Goal: Task Accomplishment & Management: Complete application form

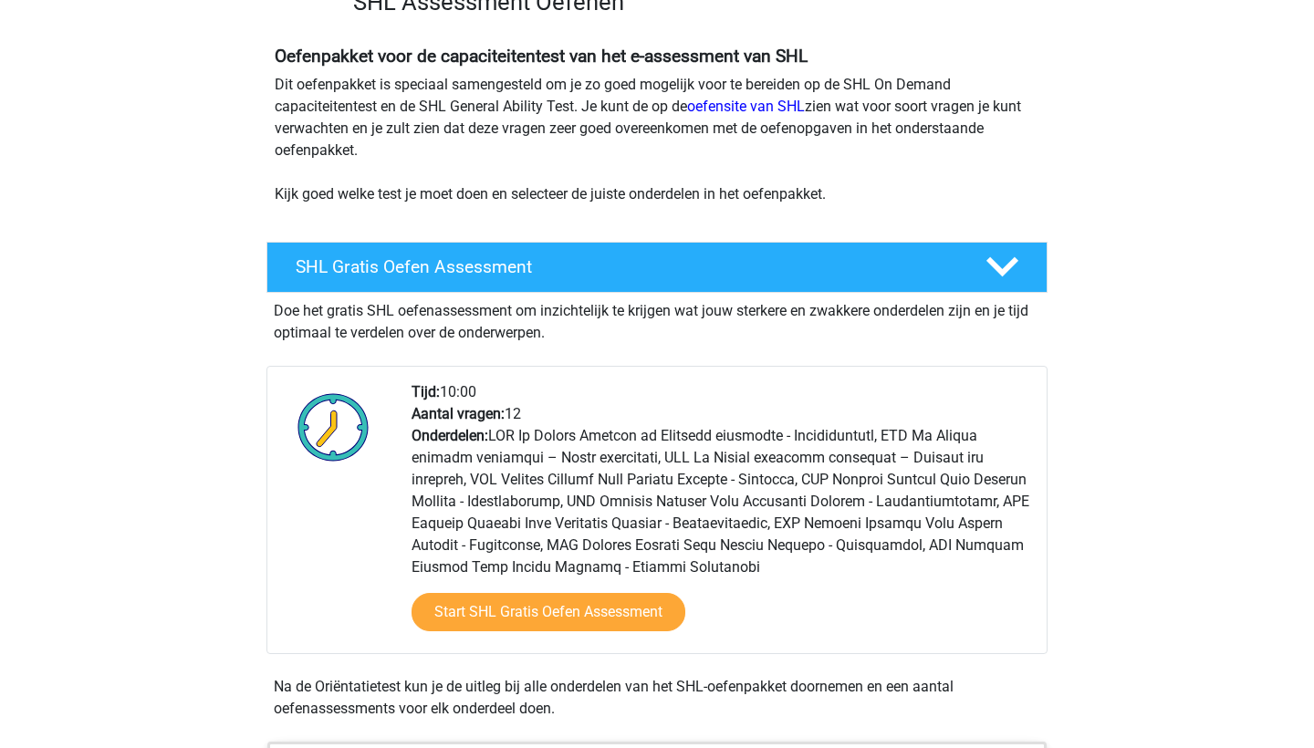
scroll to position [292, 0]
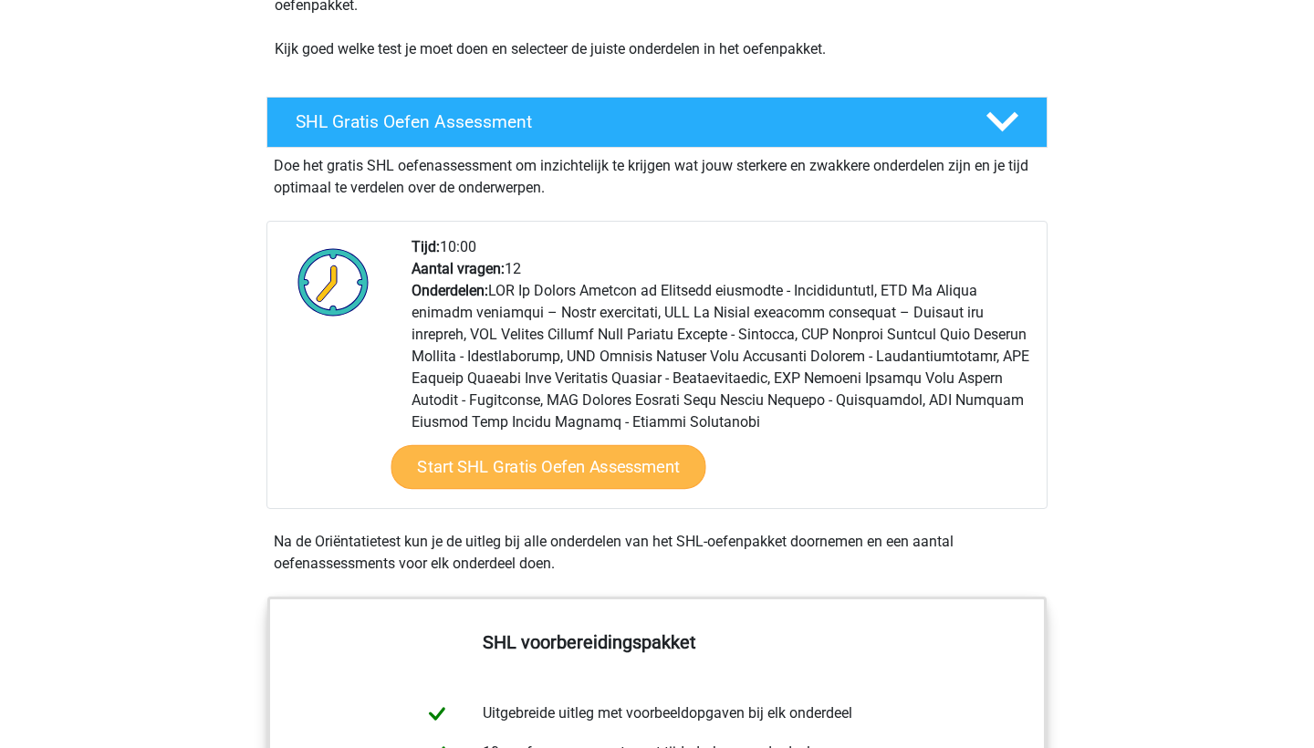
click at [442, 463] on link "Start SHL Gratis Oefen Assessment" at bounding box center [549, 467] width 315 height 44
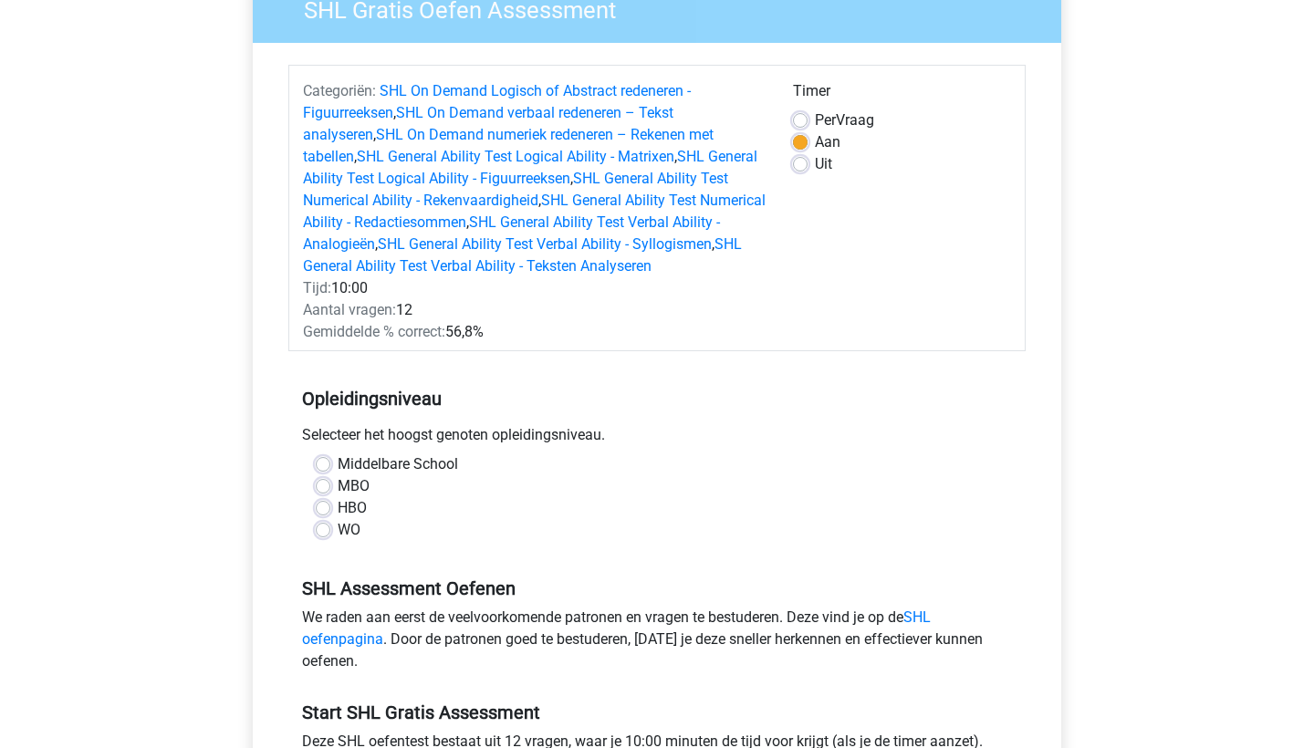
scroll to position [176, 0]
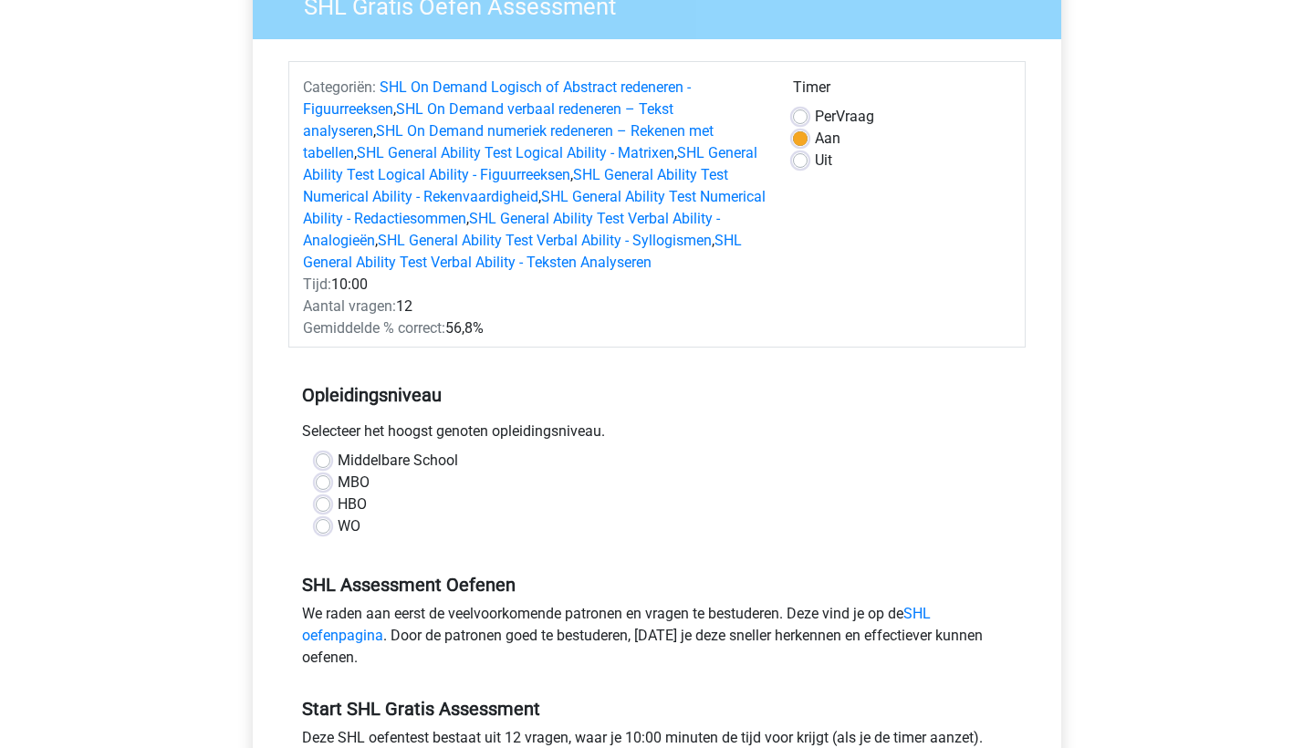
click at [338, 526] on label "WO" at bounding box center [349, 527] width 23 height 22
click at [323, 526] on input "WO" at bounding box center [323, 525] width 15 height 18
radio input "true"
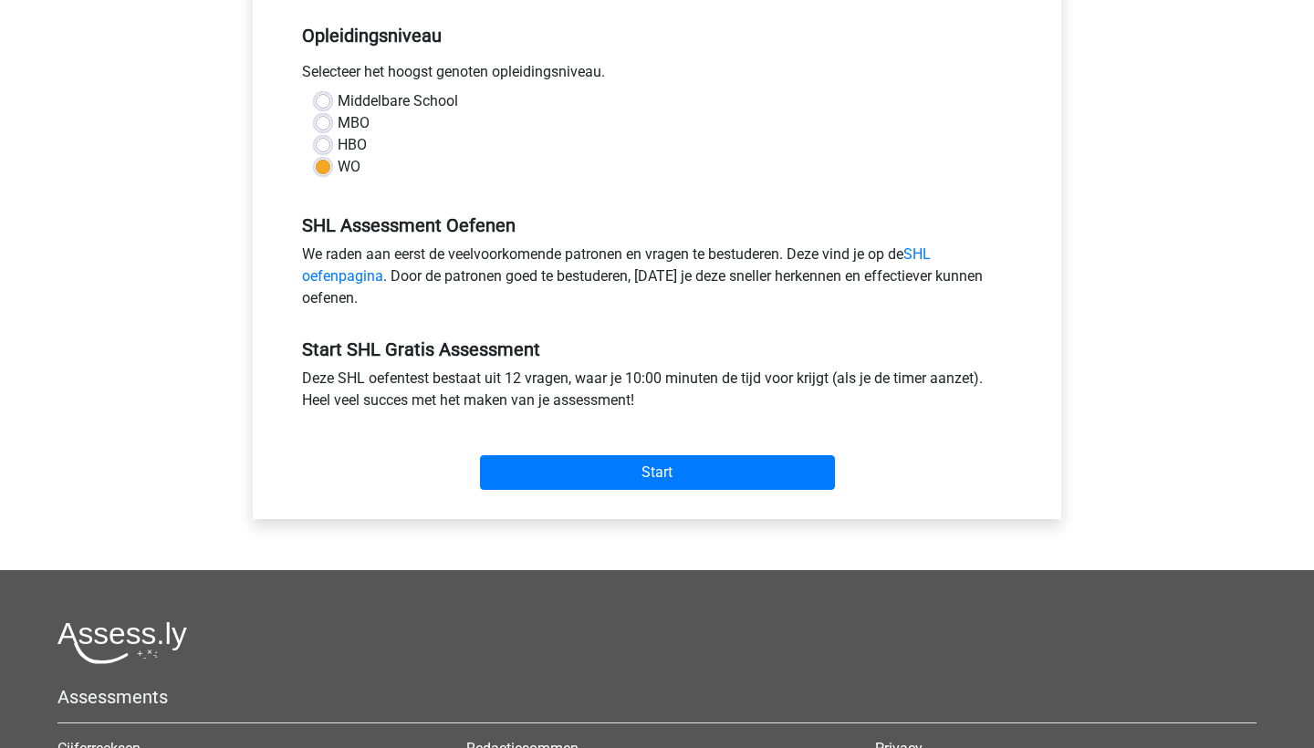
scroll to position [528, 0]
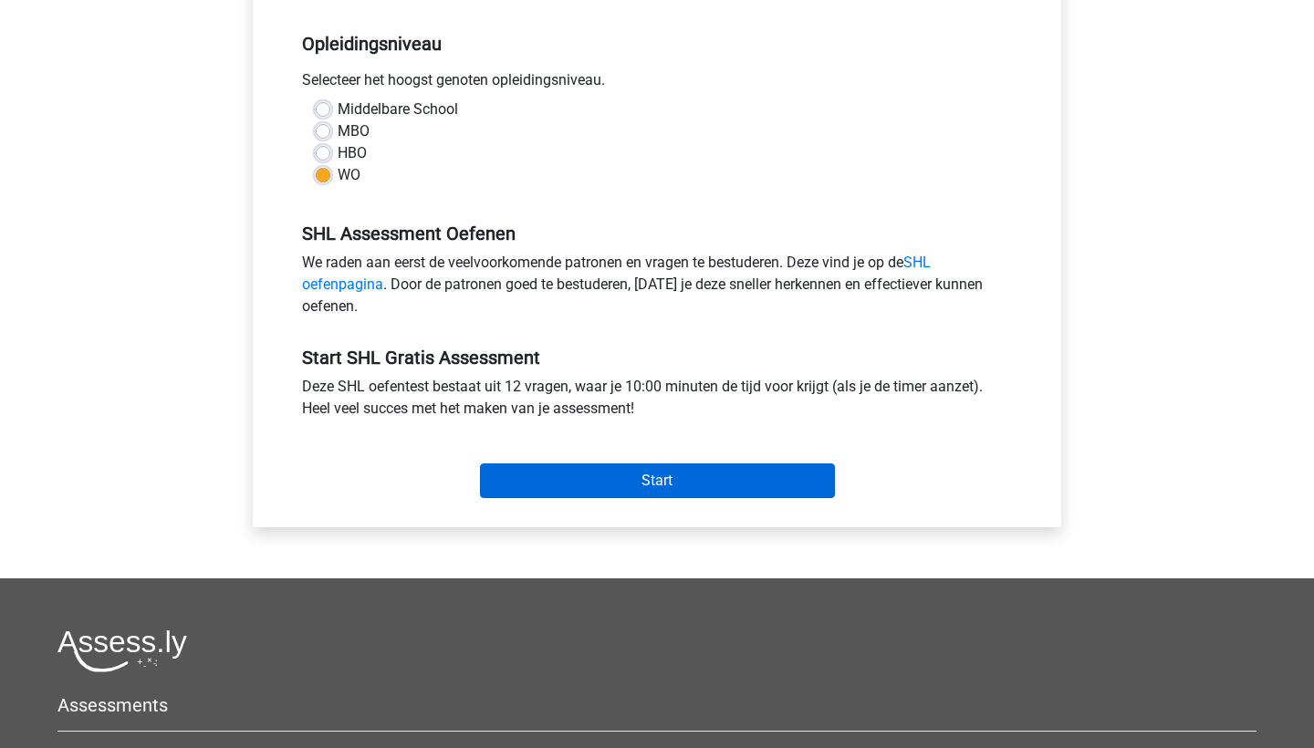
click at [568, 477] on input "Start" at bounding box center [657, 481] width 355 height 35
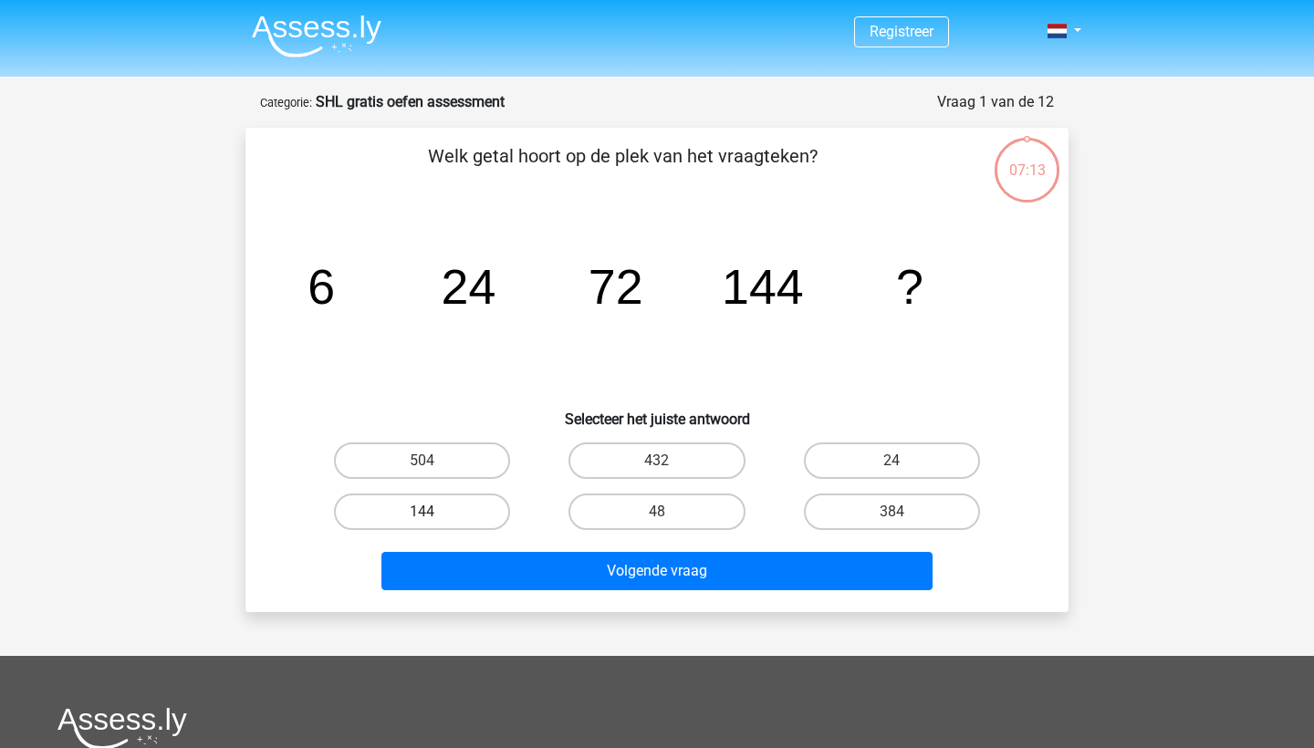
click at [437, 500] on label "144" at bounding box center [422, 512] width 176 height 37
click at [434, 512] on input "144" at bounding box center [429, 518] width 12 height 12
radio input "true"
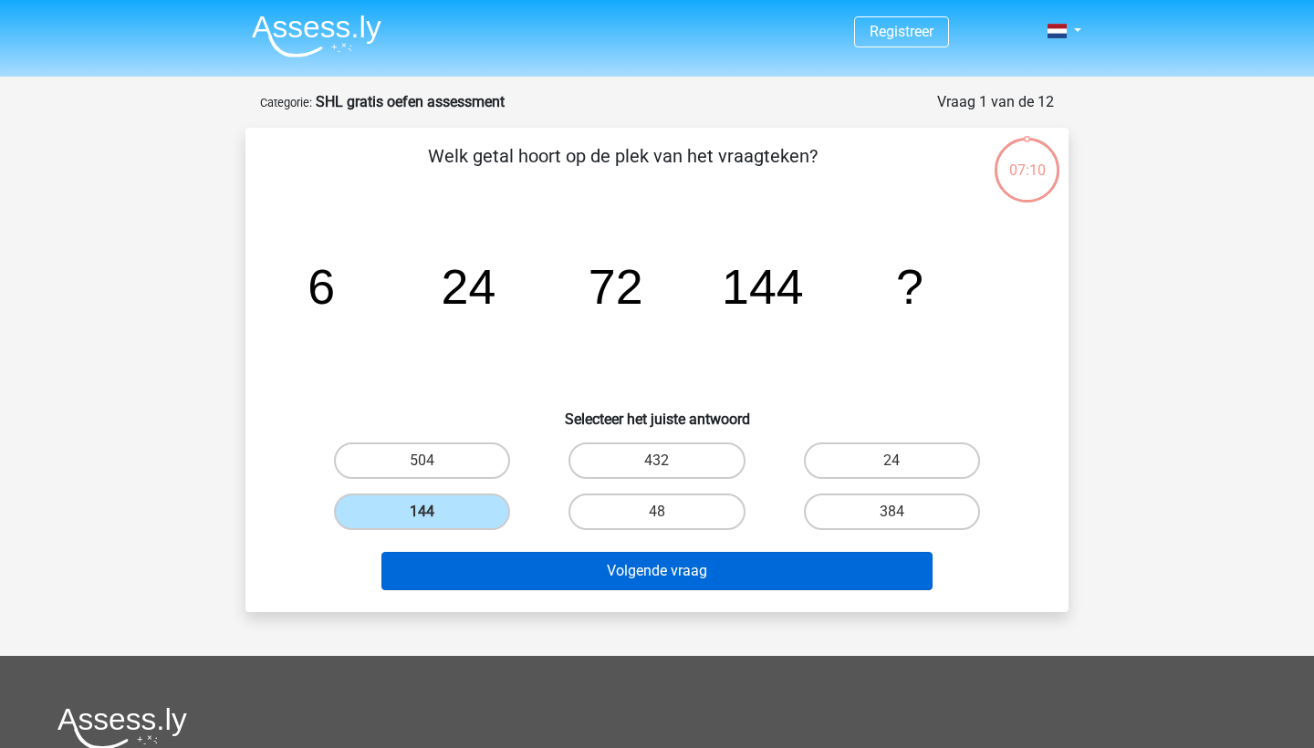
click at [680, 574] on button "Volgende vraag" at bounding box center [658, 571] width 552 height 38
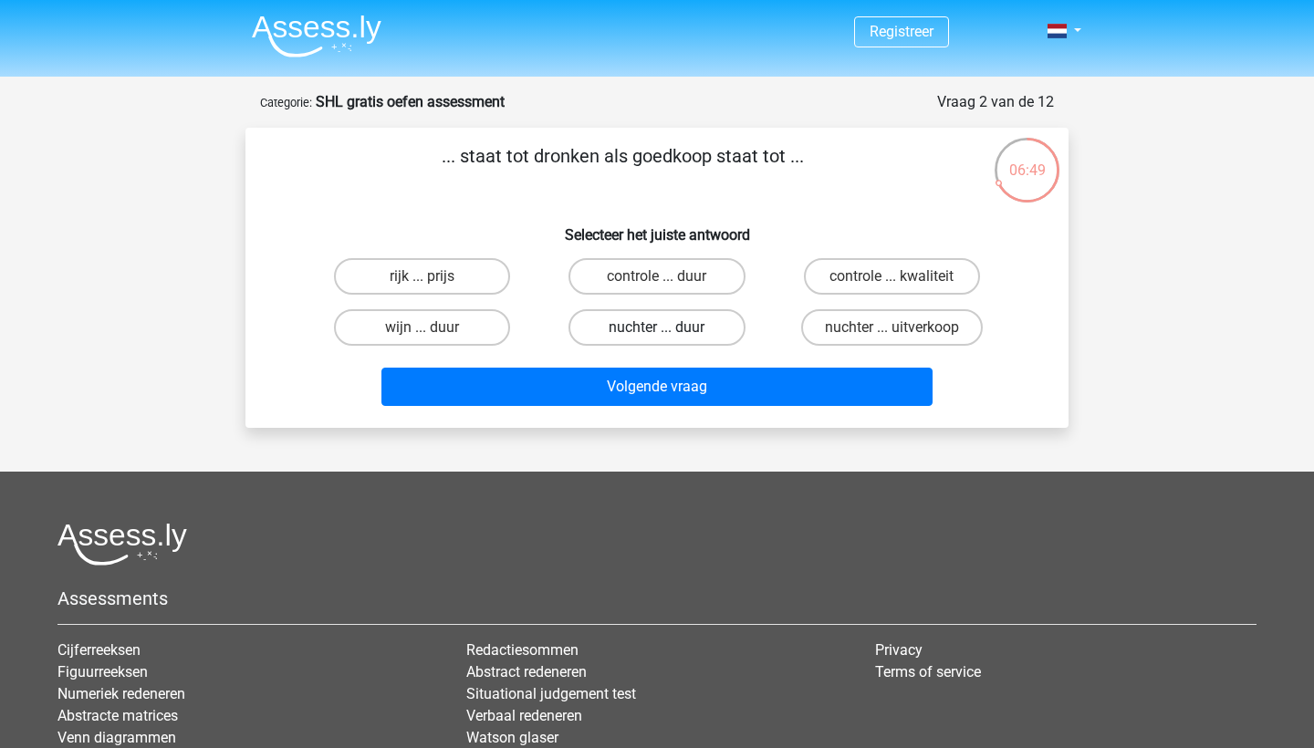
click at [633, 329] on label "nuchter ... duur" at bounding box center [657, 327] width 176 height 37
click at [657, 329] on input "nuchter ... duur" at bounding box center [663, 334] width 12 height 12
radio input "true"
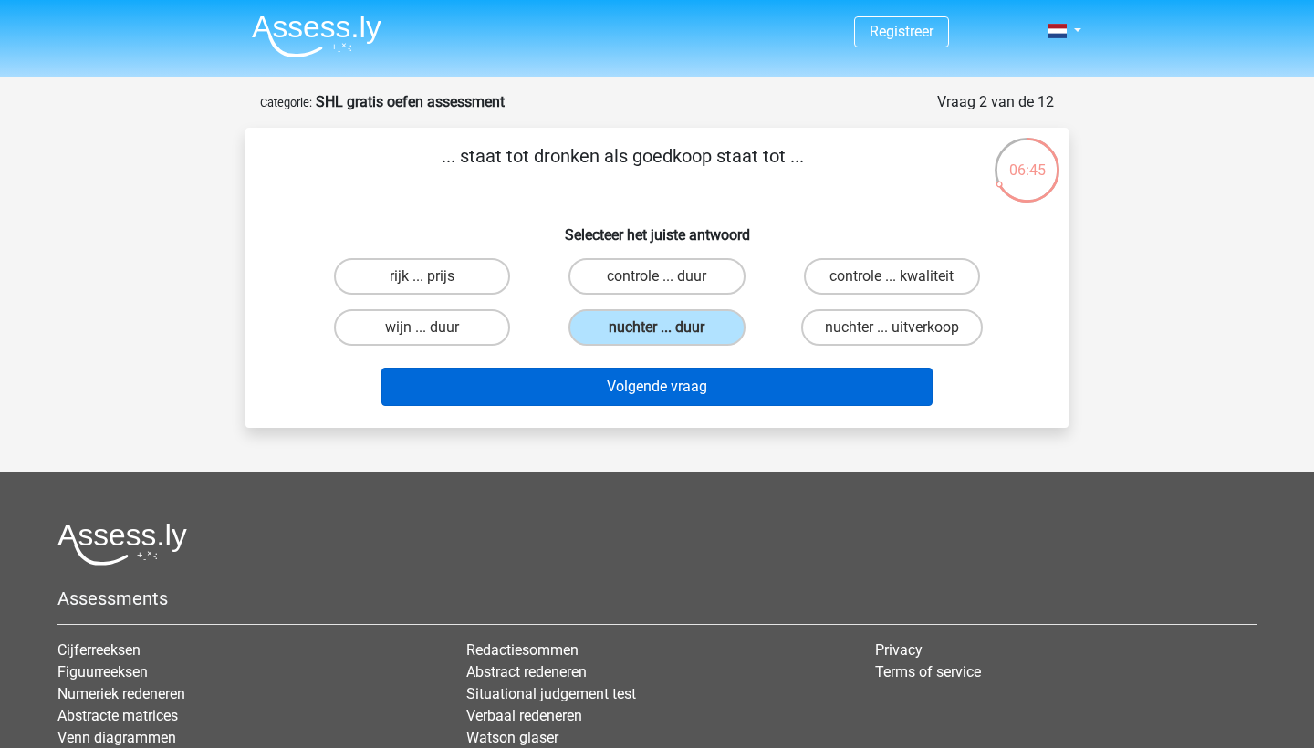
click at [680, 382] on button "Volgende vraag" at bounding box center [658, 387] width 552 height 38
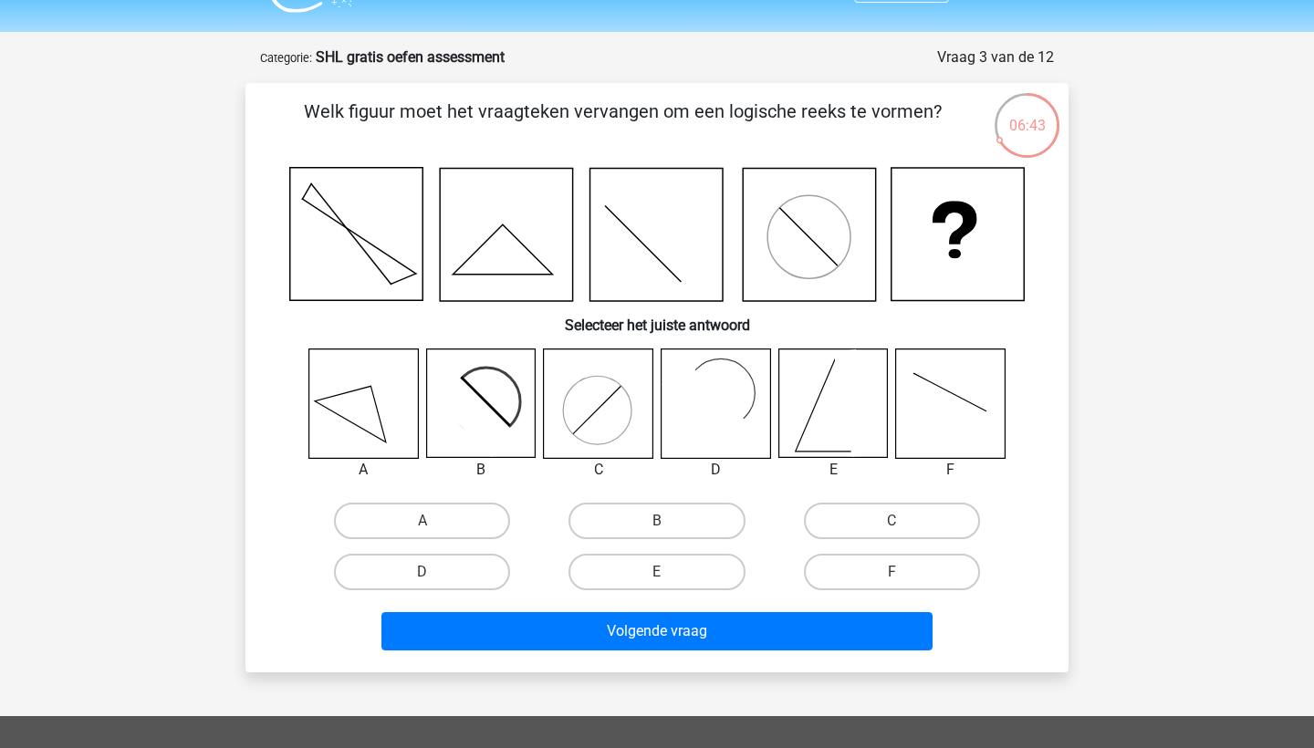
scroll to position [45, 0]
click at [739, 374] on rect at bounding box center [716, 404] width 109 height 109
click at [461, 566] on label "D" at bounding box center [422, 572] width 176 height 37
click at [434, 572] on input "D" at bounding box center [429, 578] width 12 height 12
radio input "true"
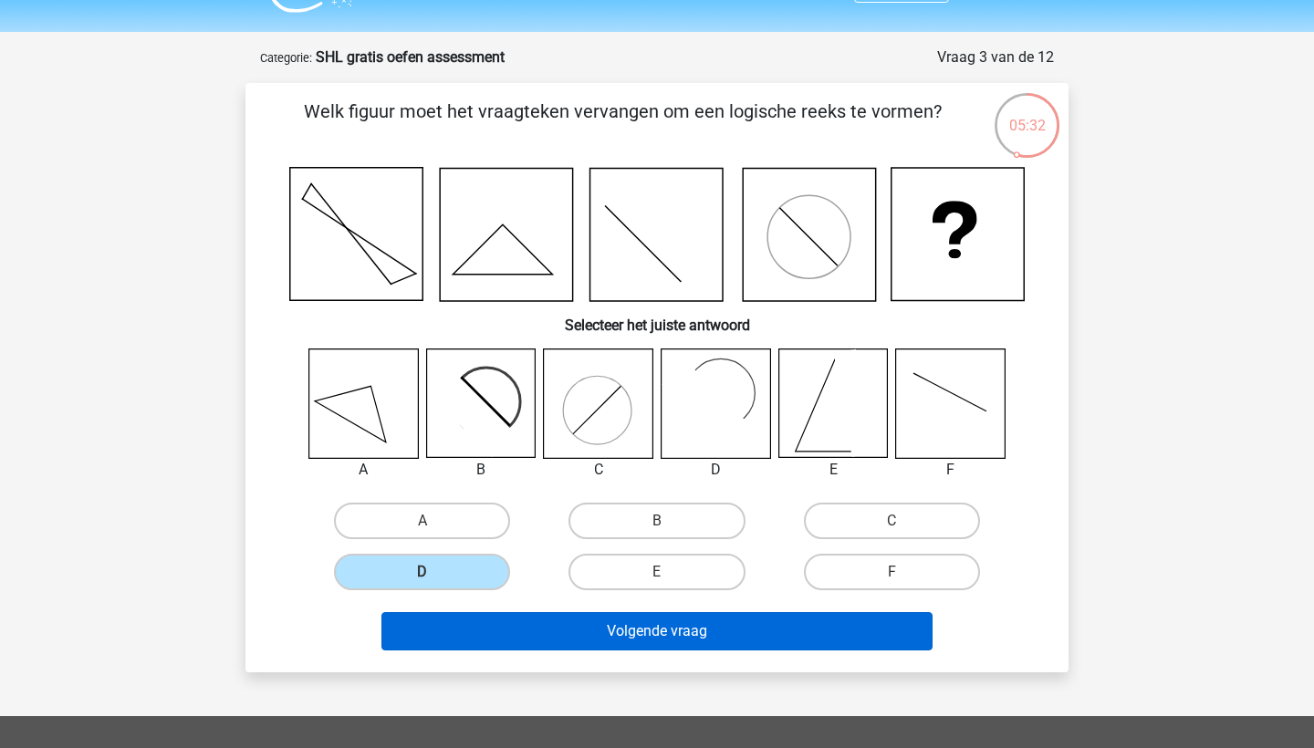
click at [533, 624] on button "Volgende vraag" at bounding box center [658, 631] width 552 height 38
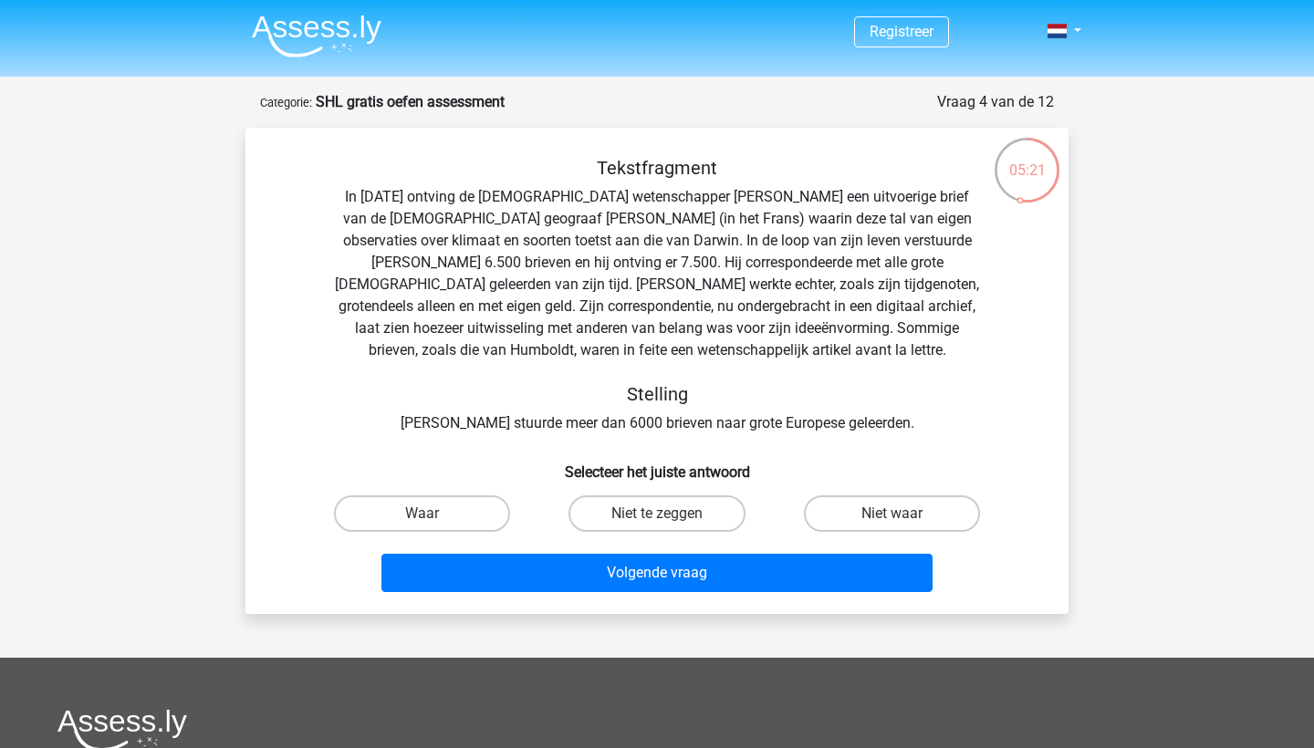
scroll to position [0, 0]
click at [825, 508] on label "Niet waar" at bounding box center [892, 514] width 176 height 37
click at [892, 514] on input "Niet waar" at bounding box center [898, 520] width 12 height 12
radio input "true"
click at [611, 506] on label "Niet te zeggen" at bounding box center [657, 514] width 176 height 37
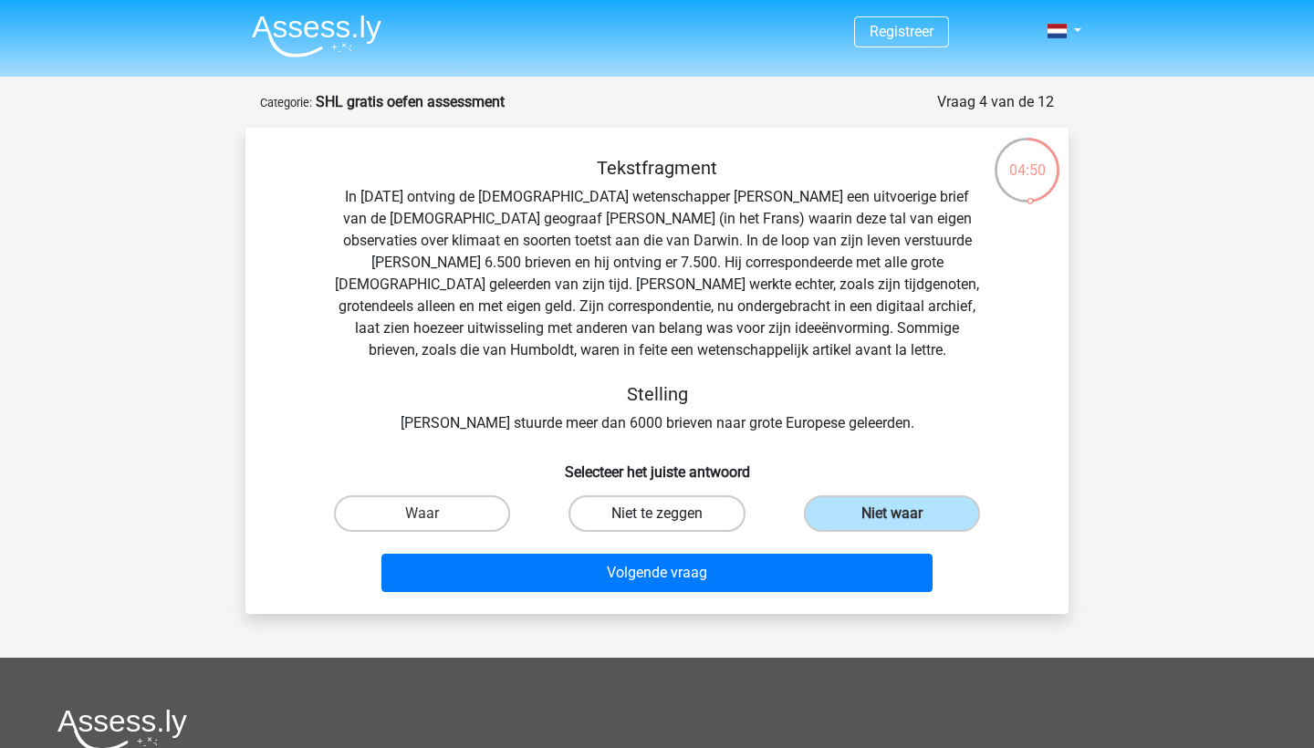
click at [657, 514] on input "Niet te zeggen" at bounding box center [663, 520] width 12 height 12
radio input "true"
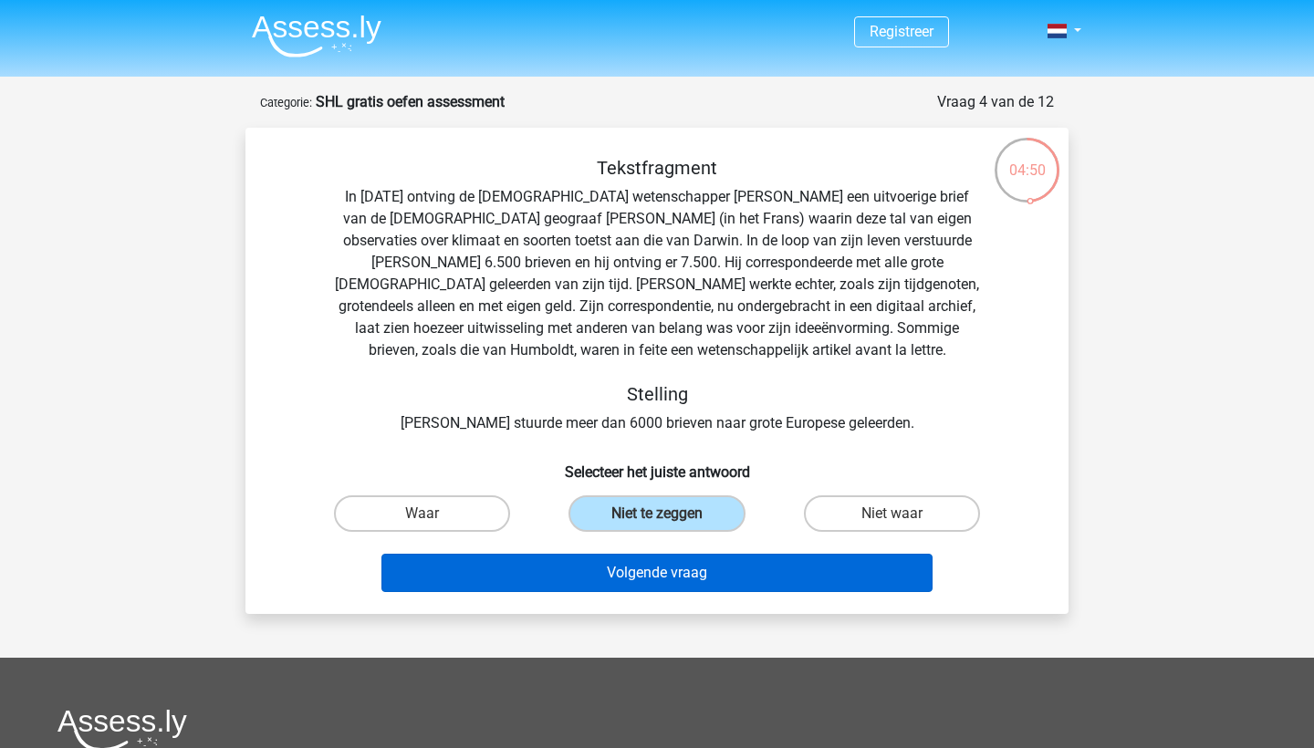
click at [642, 573] on button "Volgende vraag" at bounding box center [658, 573] width 552 height 38
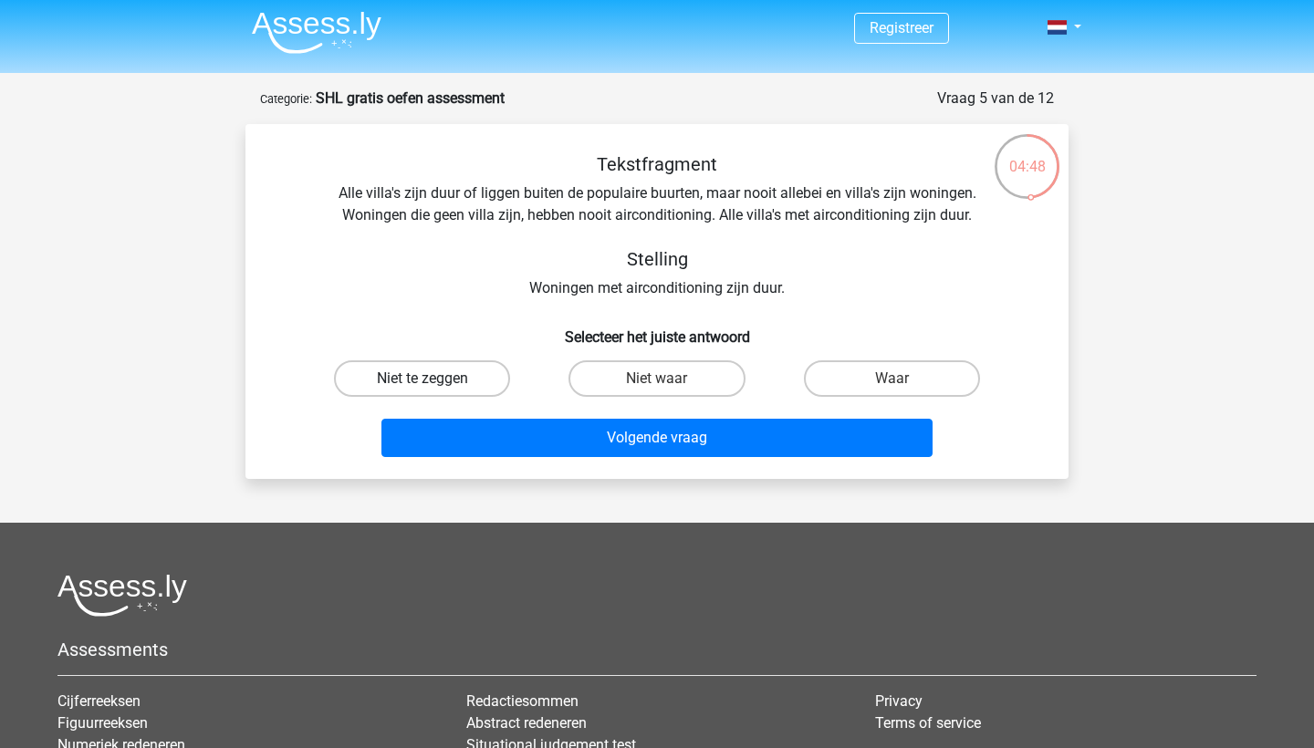
scroll to position [2, 0]
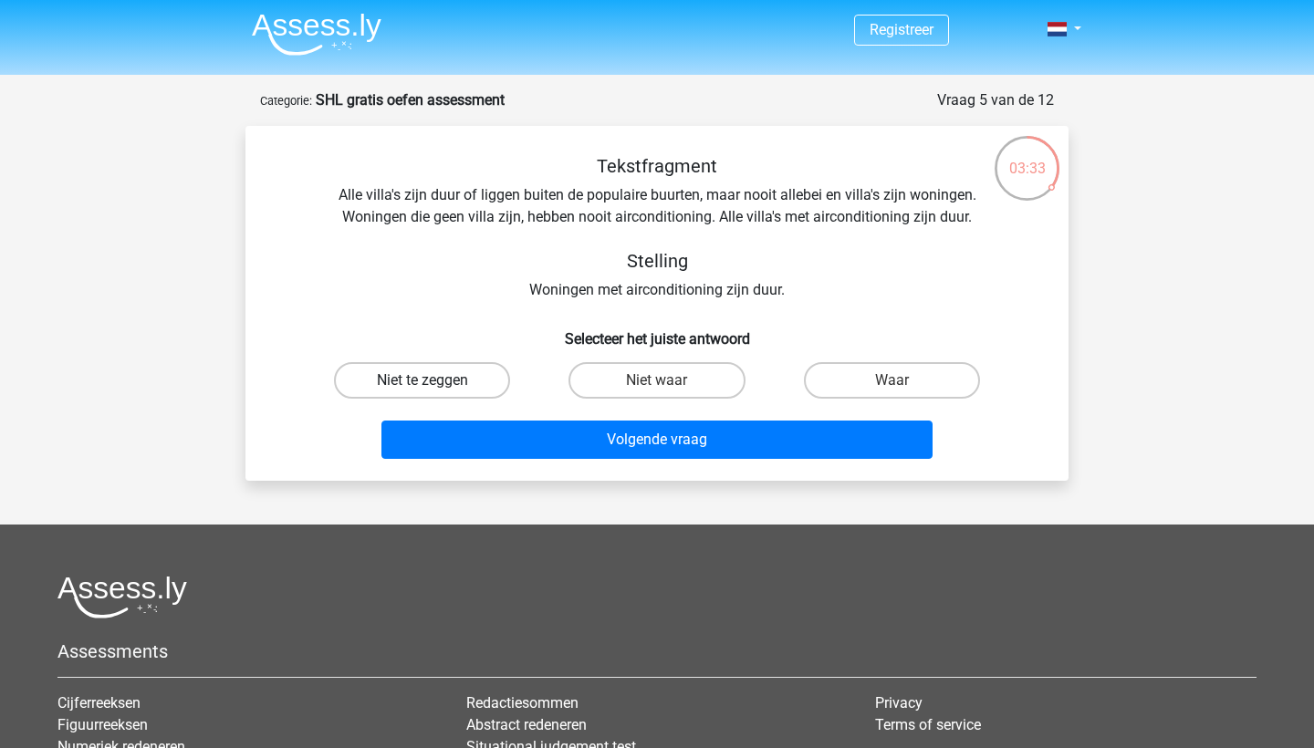
click at [473, 378] on label "Niet te zeggen" at bounding box center [422, 380] width 176 height 37
click at [434, 381] on input "Niet te zeggen" at bounding box center [429, 387] width 12 height 12
radio input "true"
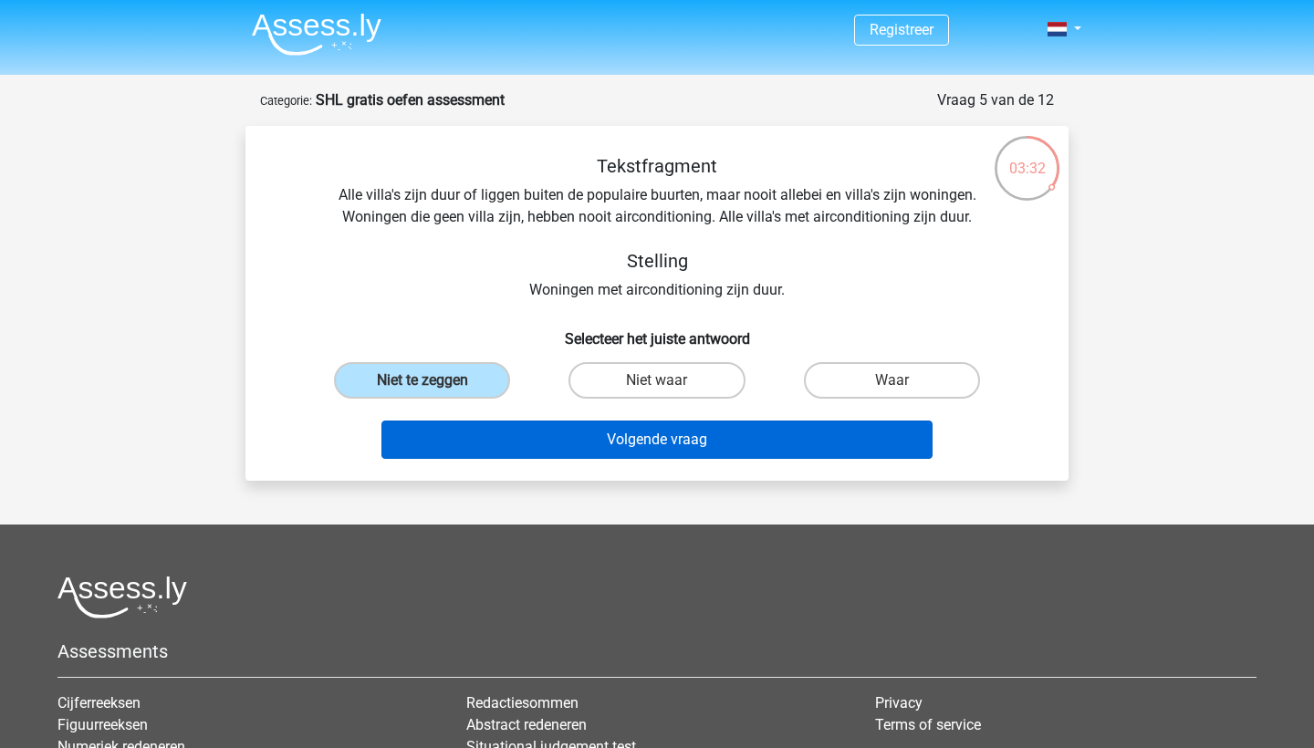
click at [627, 435] on button "Volgende vraag" at bounding box center [658, 440] width 552 height 38
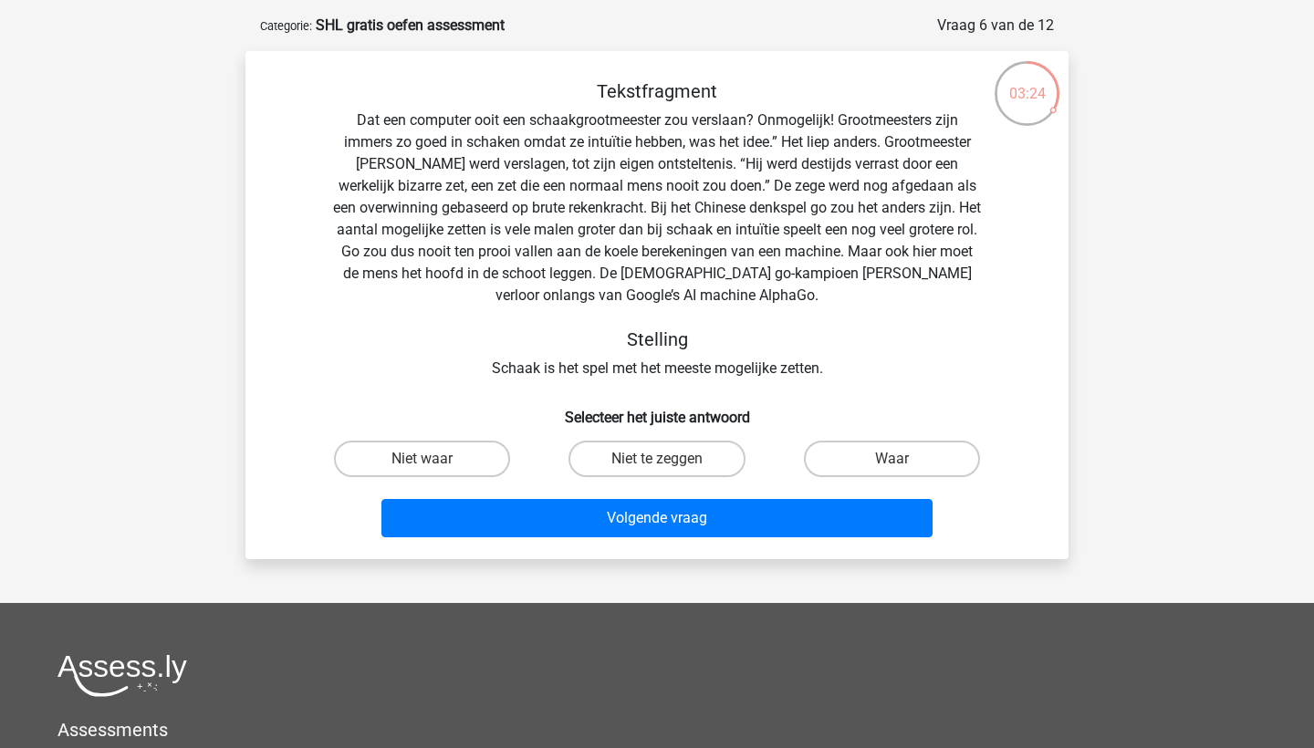
scroll to position [79, 0]
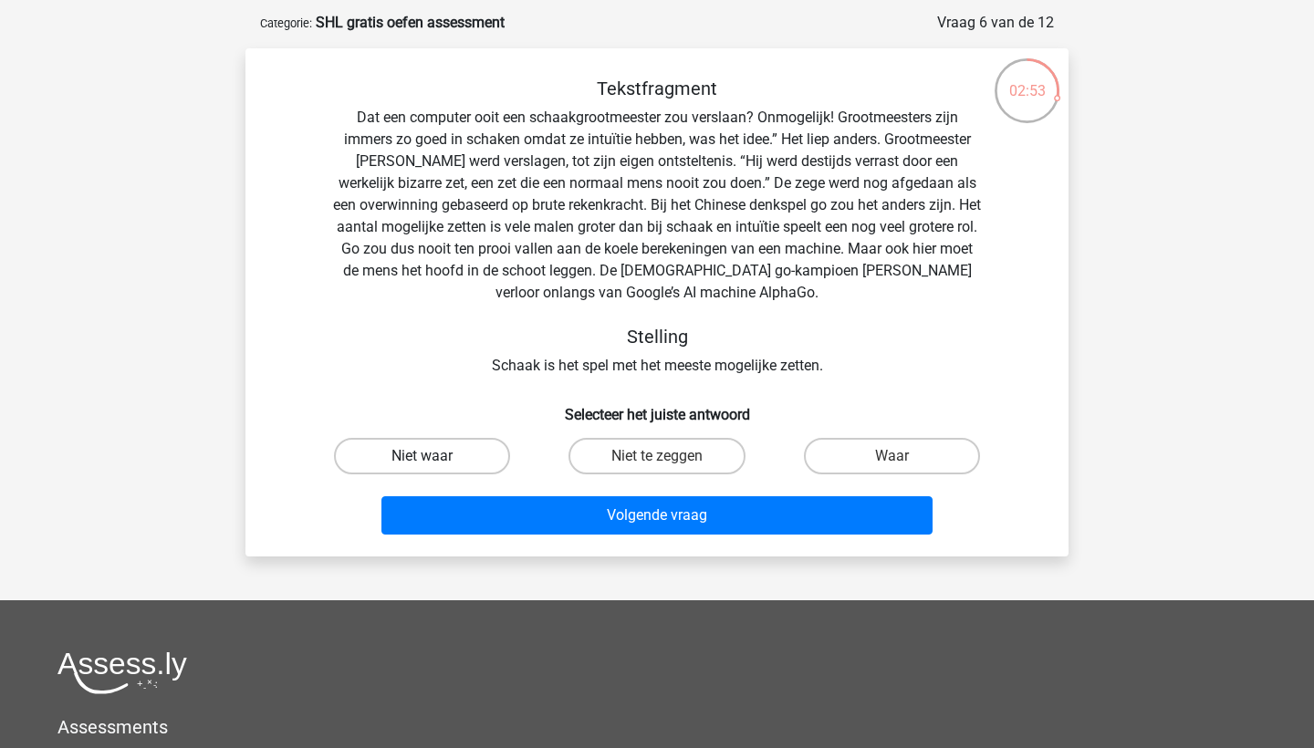
click at [486, 460] on label "Niet waar" at bounding box center [422, 456] width 176 height 37
click at [434, 460] on input "Niet waar" at bounding box center [429, 462] width 12 height 12
radio input "true"
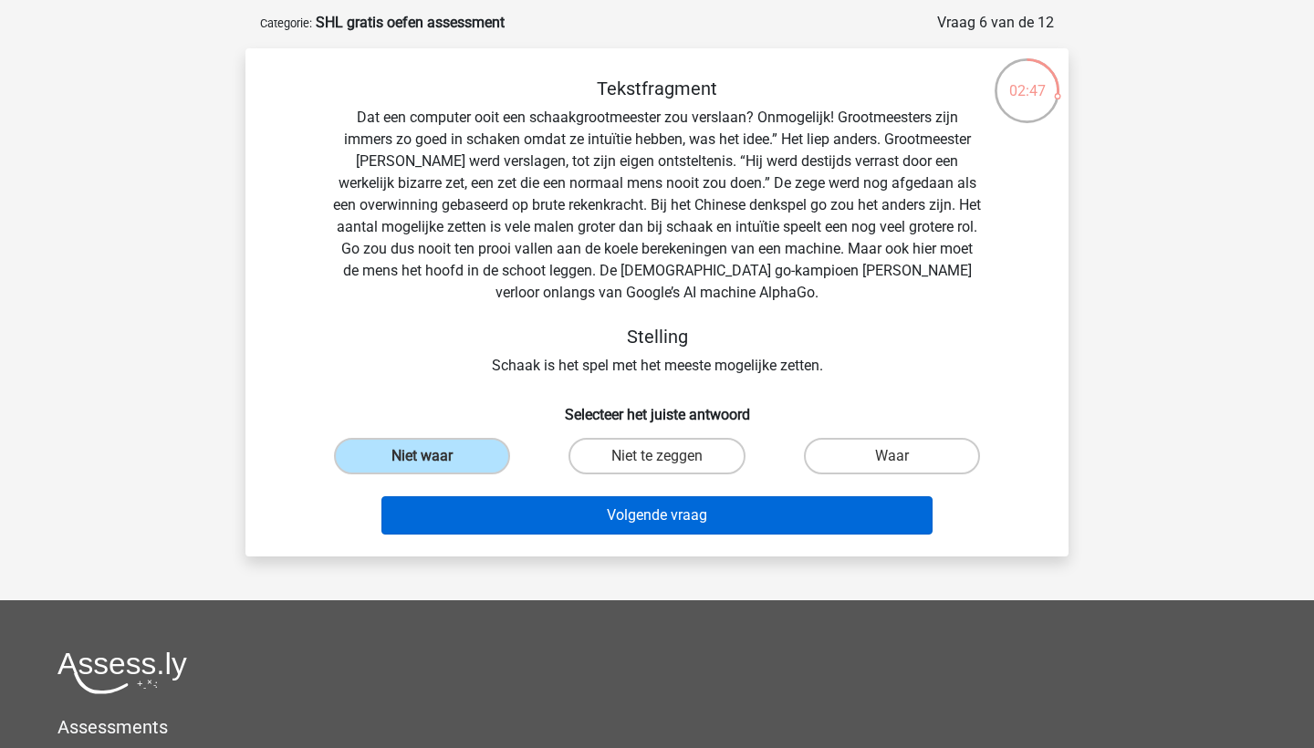
click at [605, 507] on button "Volgende vraag" at bounding box center [658, 516] width 552 height 38
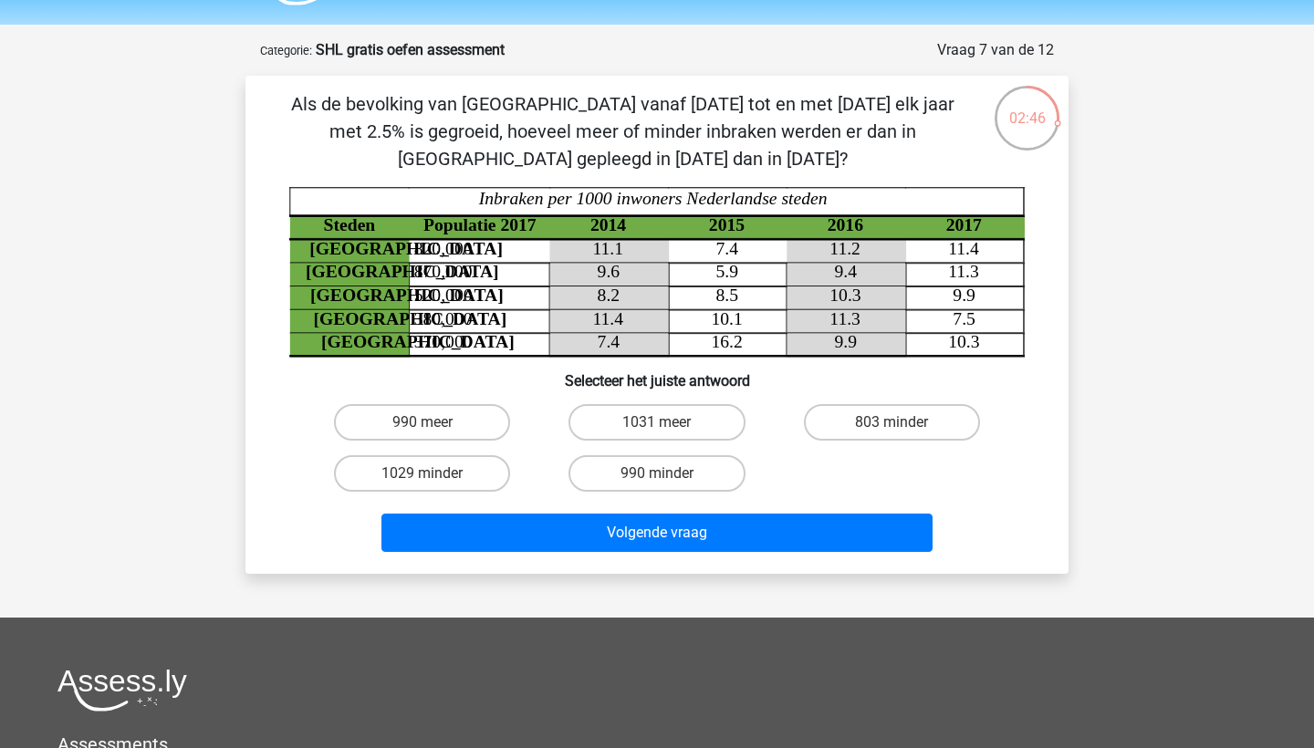
scroll to position [41, 0]
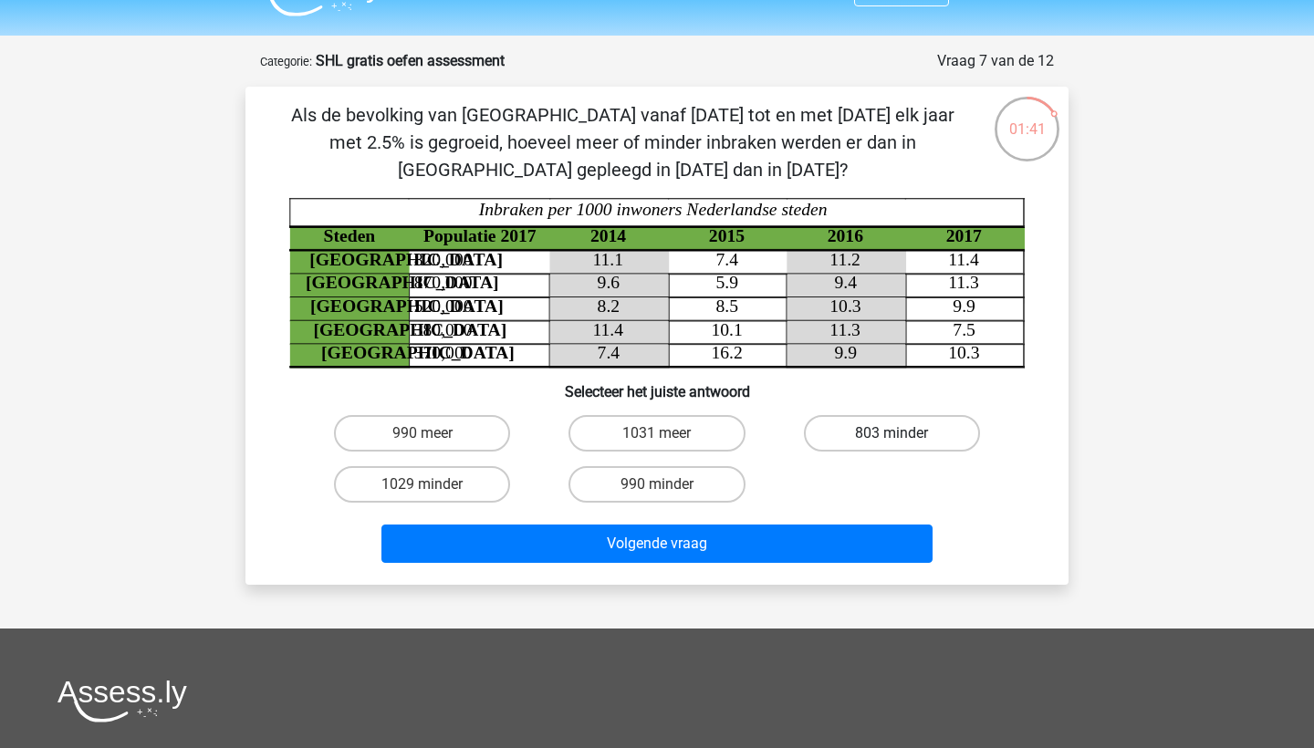
click at [843, 439] on label "803 minder" at bounding box center [892, 433] width 176 height 37
click at [892, 439] on input "803 minder" at bounding box center [898, 440] width 12 height 12
radio input "true"
click at [754, 580] on div "Als de bevolking van Den haag vanaf 2015 tot en met 2017 elk jaar met 2.5% is g…" at bounding box center [657, 336] width 823 height 498
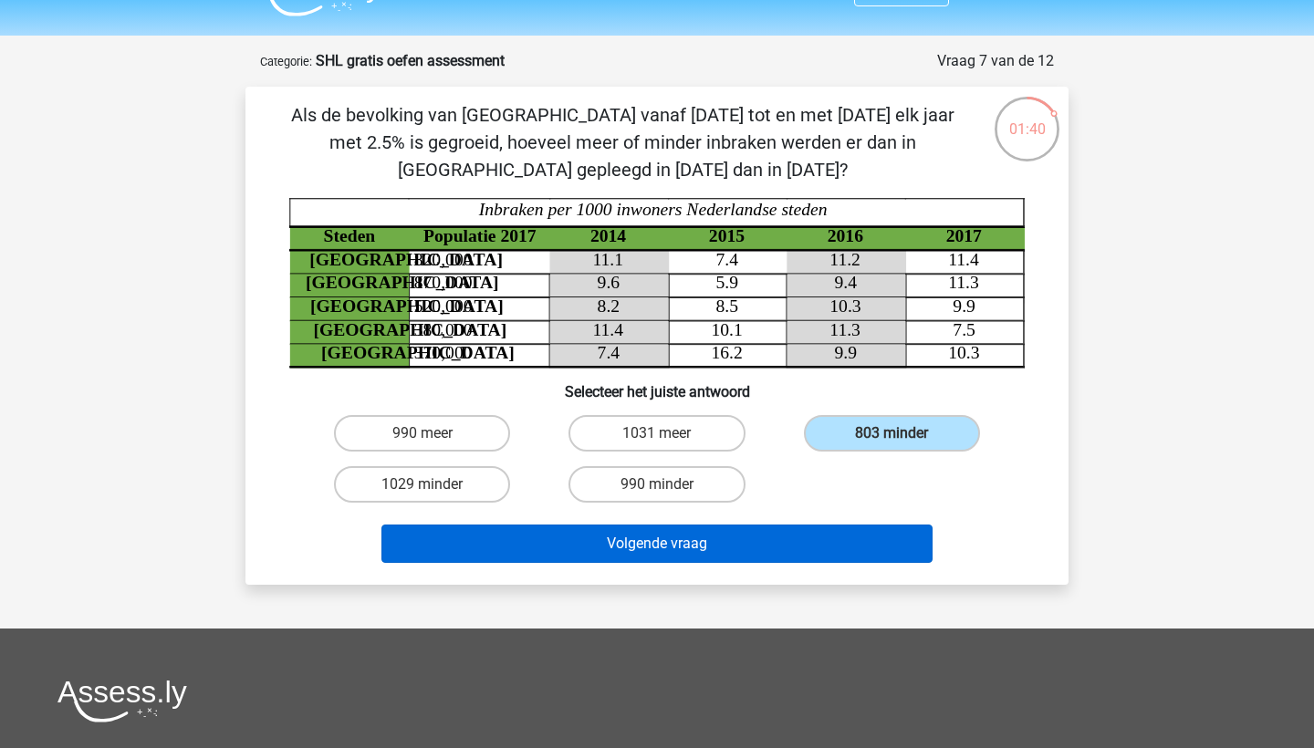
click at [749, 542] on button "Volgende vraag" at bounding box center [658, 544] width 552 height 38
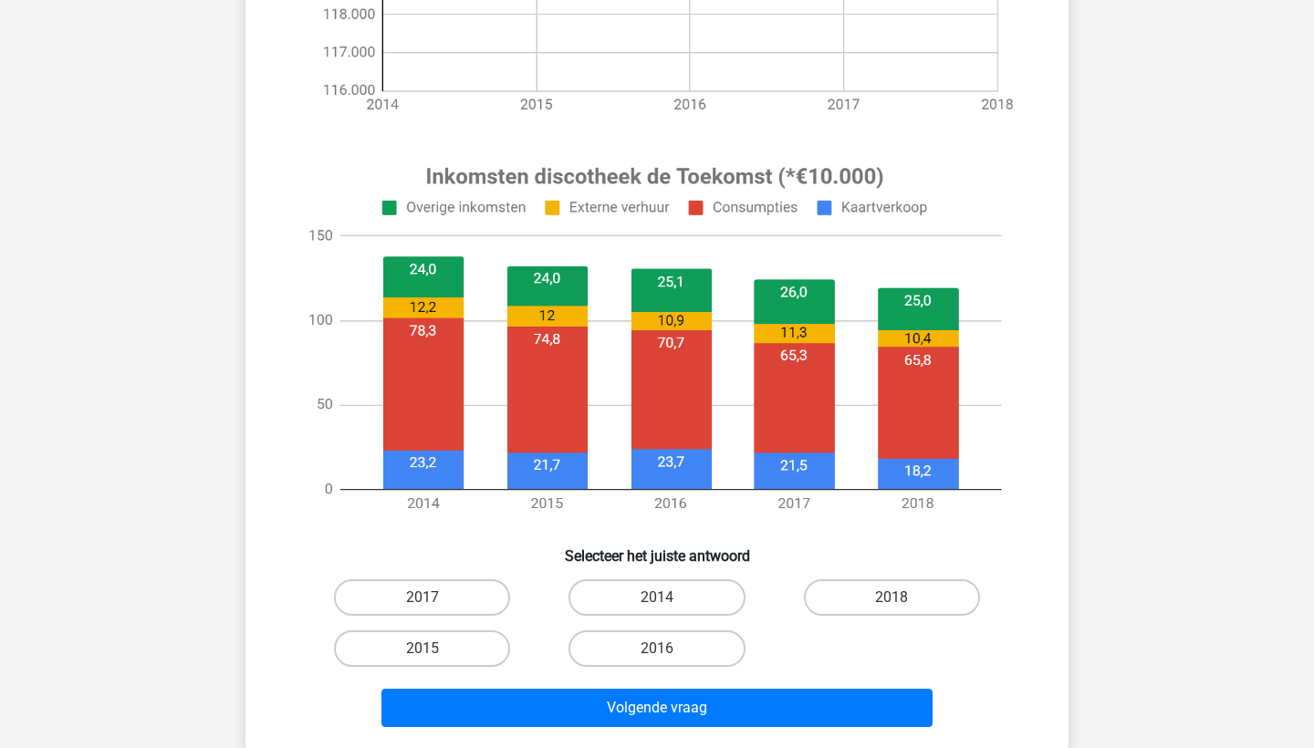
scroll to position [535, 0]
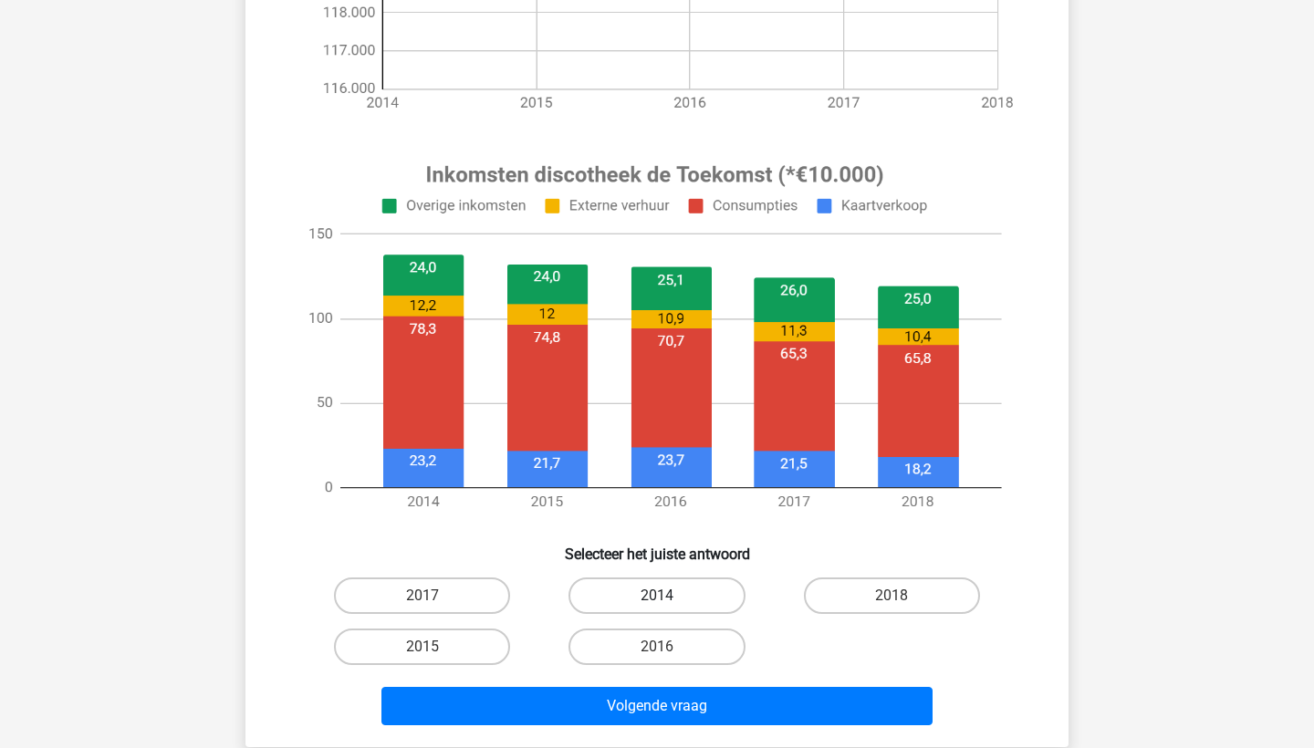
click at [710, 599] on label "2014" at bounding box center [657, 596] width 176 height 37
click at [669, 599] on input "2014" at bounding box center [663, 602] width 12 height 12
radio input "true"
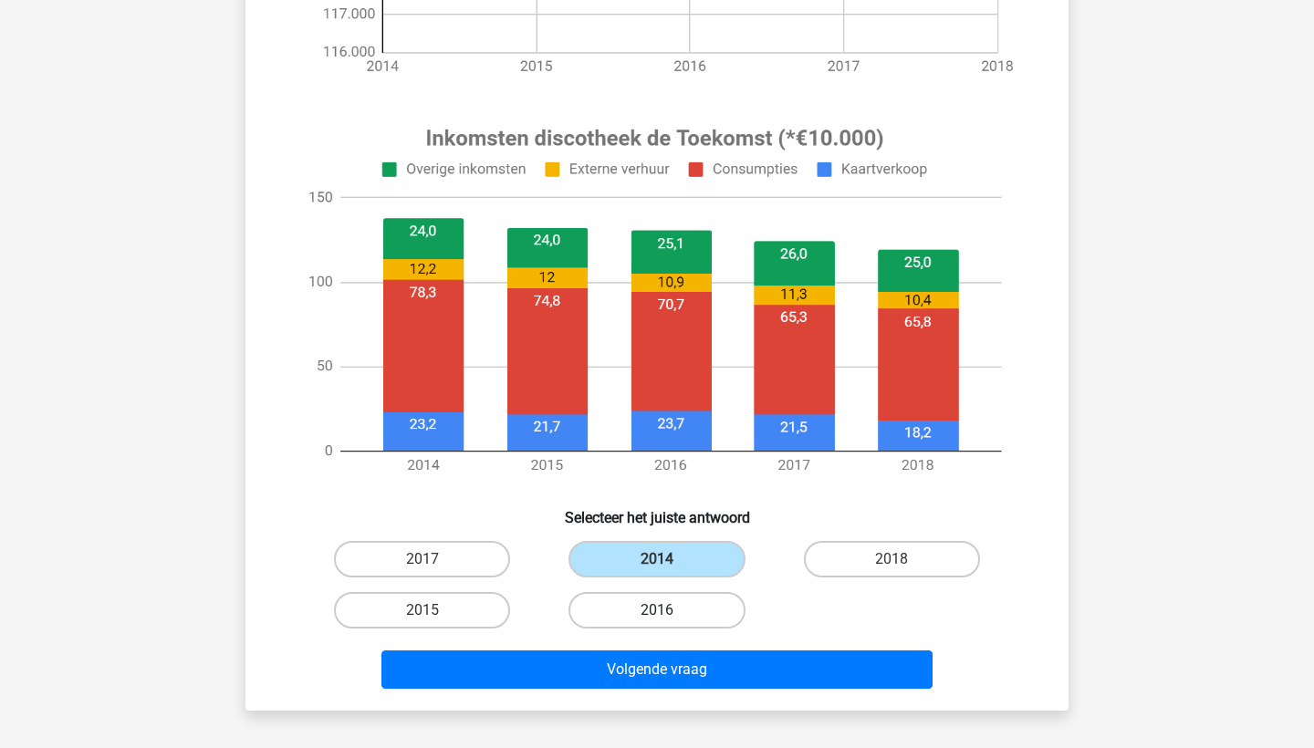
scroll to position [579, 0]
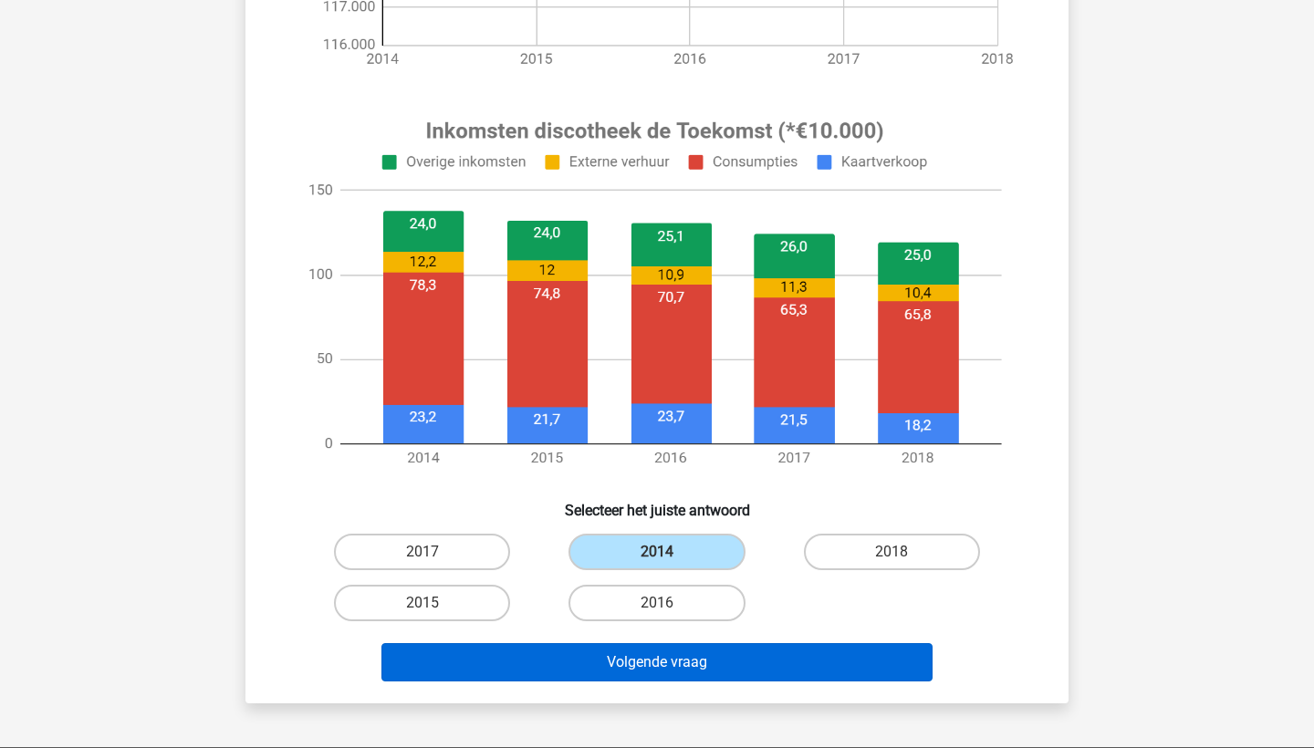
click at [691, 663] on button "Volgende vraag" at bounding box center [658, 662] width 552 height 38
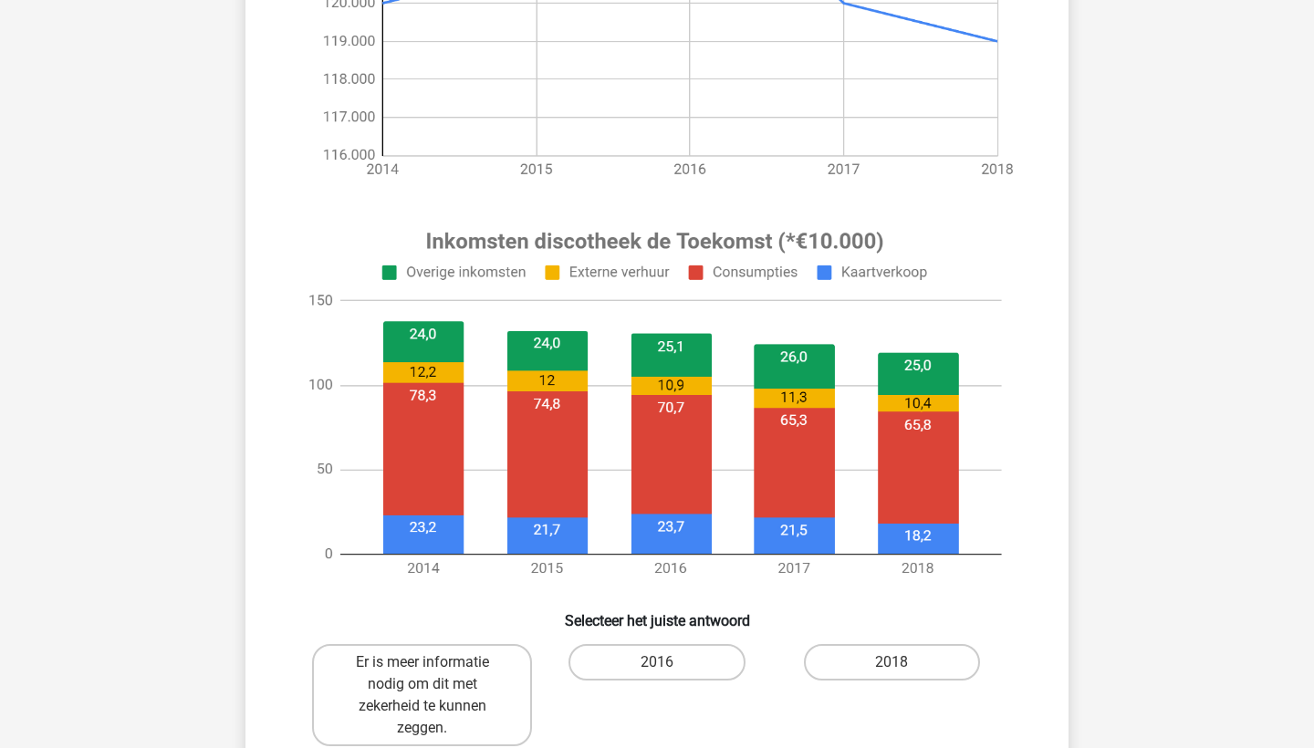
scroll to position [817, 0]
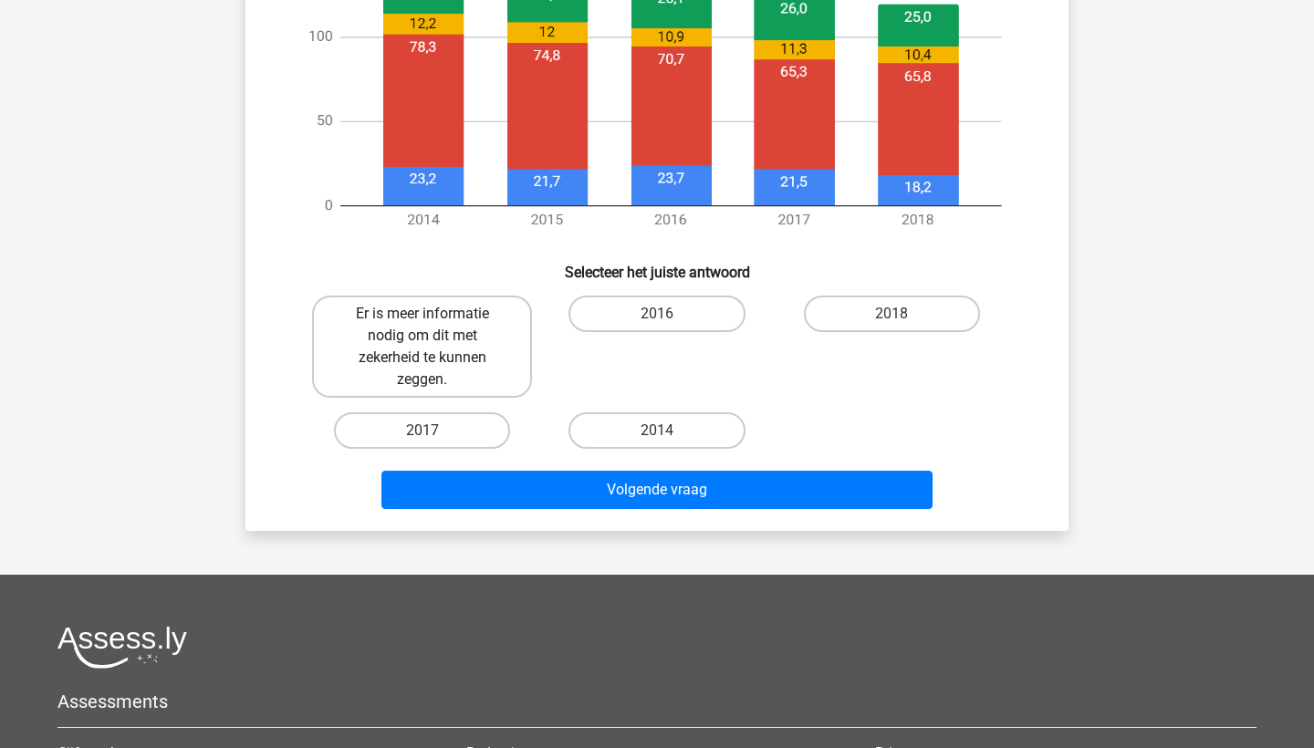
click at [519, 341] on label "Er is meer informatie nodig om dit met zekerheid te kunnen zeggen." at bounding box center [422, 347] width 220 height 102
click at [434, 326] on input "Er is meer informatie nodig om dit met zekerheid te kunnen zeggen." at bounding box center [429, 320] width 12 height 12
radio input "true"
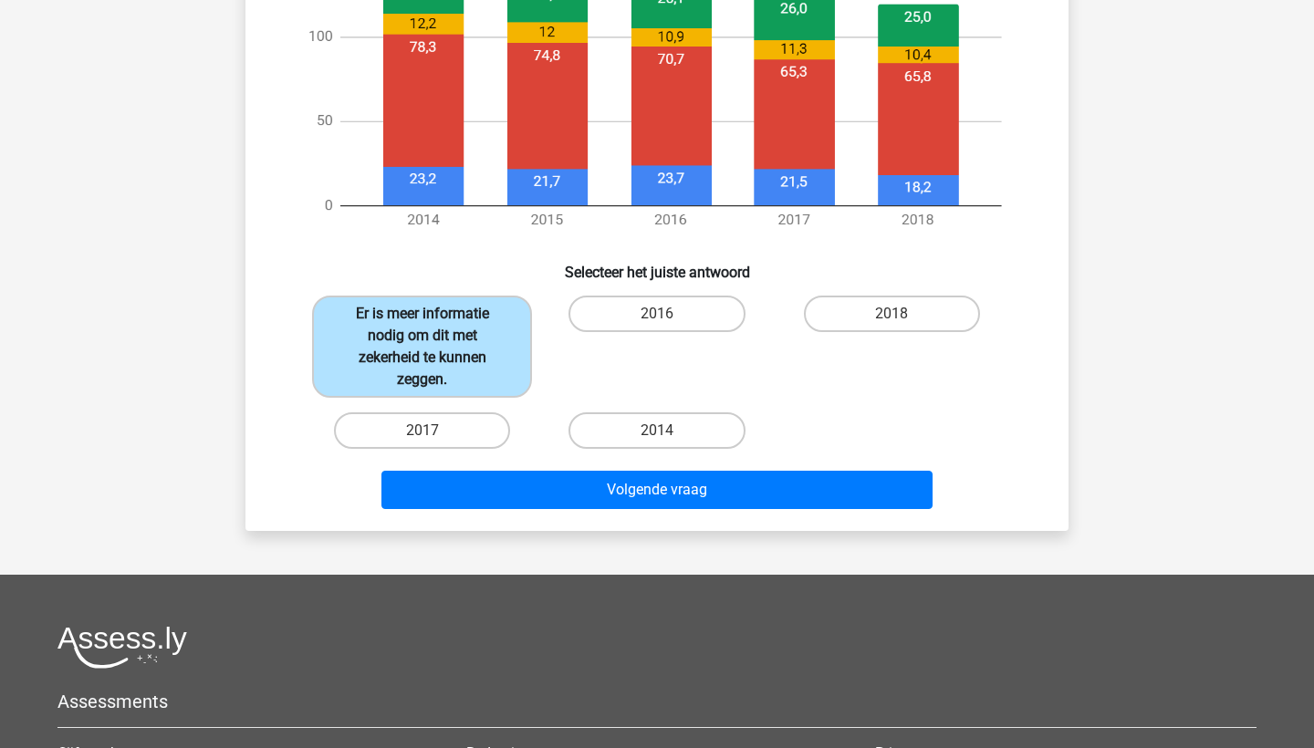
click at [528, 356] on label "Er is meer informatie nodig om dit met zekerheid te kunnen zeggen." at bounding box center [422, 347] width 220 height 102
click at [434, 326] on input "Er is meer informatie nodig om dit met zekerheid te kunnen zeggen." at bounding box center [429, 320] width 12 height 12
click at [475, 356] on label "Er is meer informatie nodig om dit met zekerheid te kunnen zeggen." at bounding box center [422, 347] width 220 height 102
click at [434, 326] on input "Er is meer informatie nodig om dit met zekerheid te kunnen zeggen." at bounding box center [429, 320] width 12 height 12
click at [549, 366] on div "2016" at bounding box center [657, 347] width 220 height 102
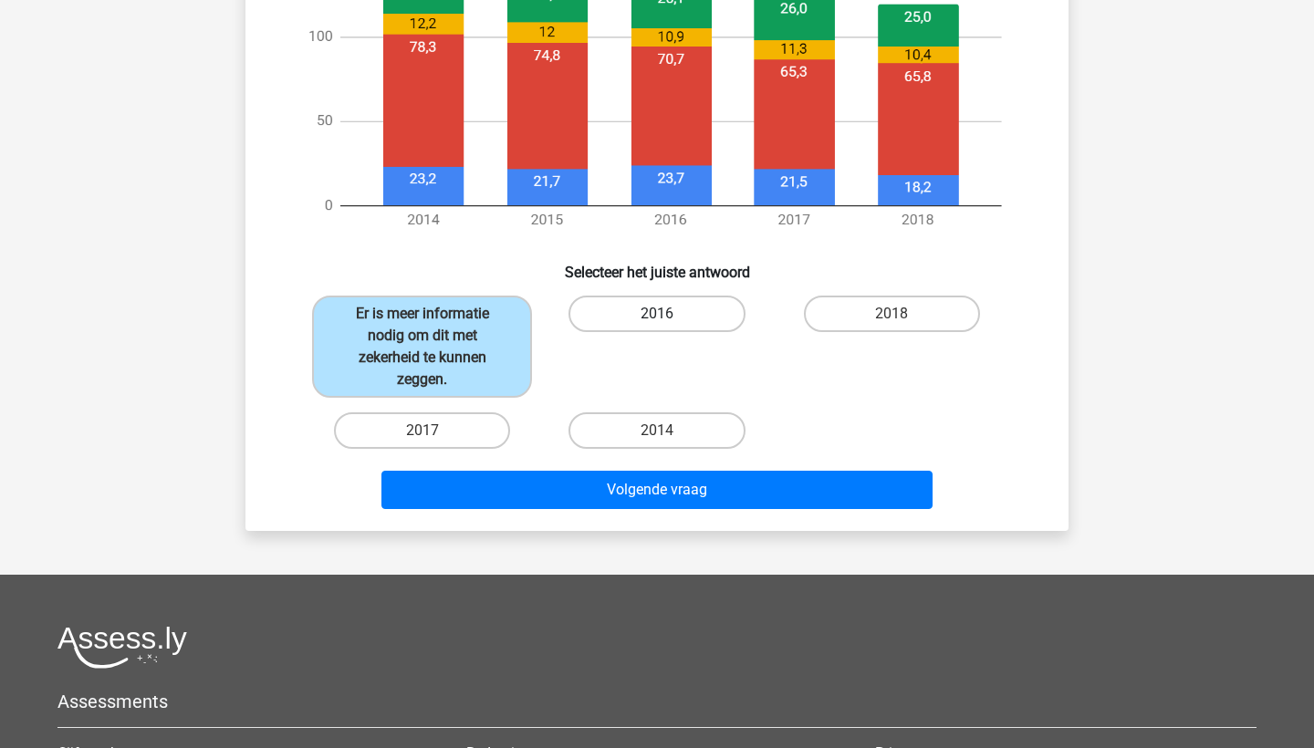
click at [612, 296] on label "2016" at bounding box center [657, 314] width 176 height 37
click at [657, 314] on input "2016" at bounding box center [663, 320] width 12 height 12
radio input "true"
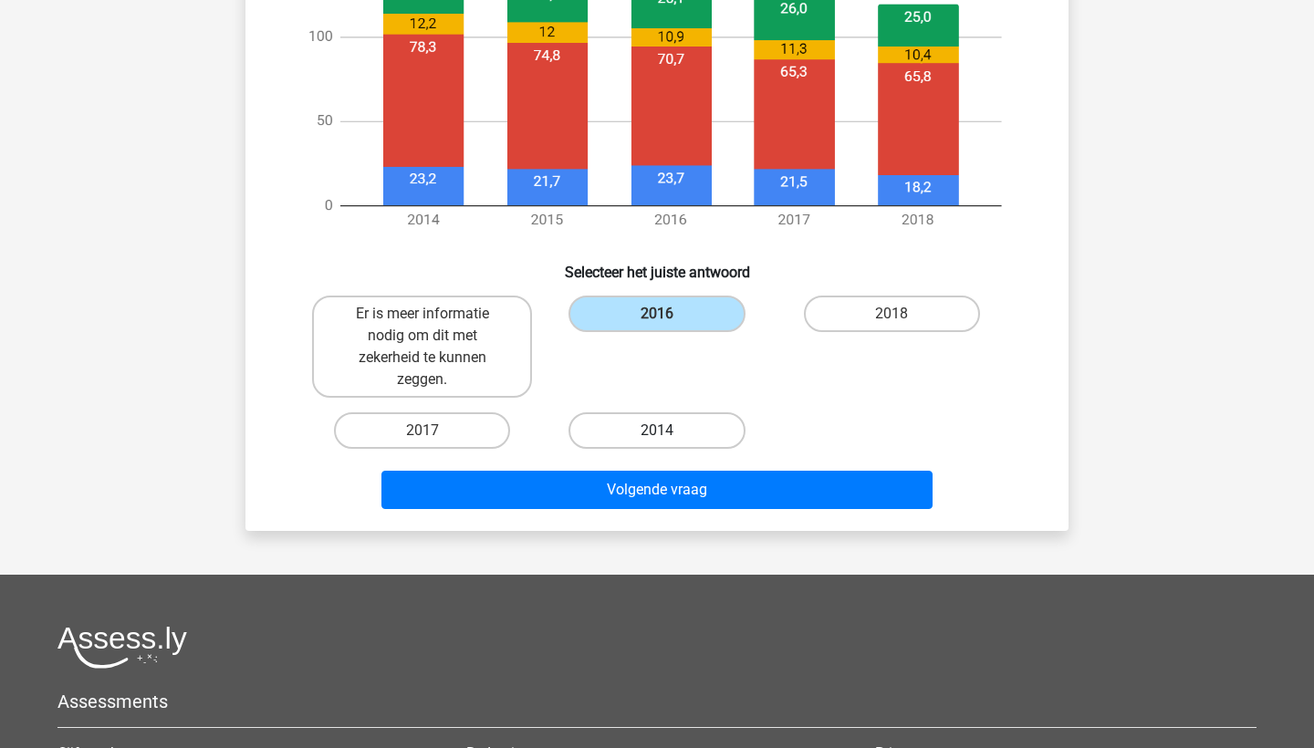
click at [635, 428] on label "2014" at bounding box center [657, 431] width 176 height 37
click at [657, 431] on input "2014" at bounding box center [663, 437] width 12 height 12
radio input "true"
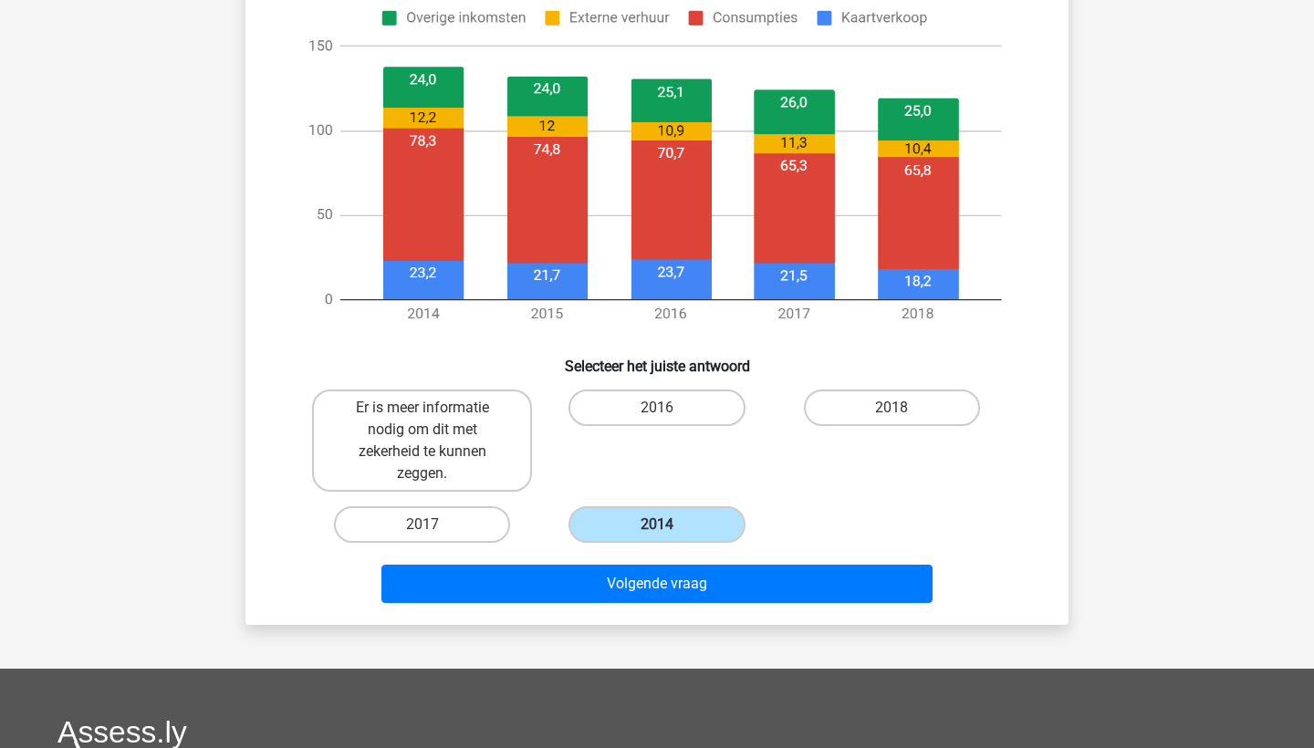
scroll to position [704, 0]
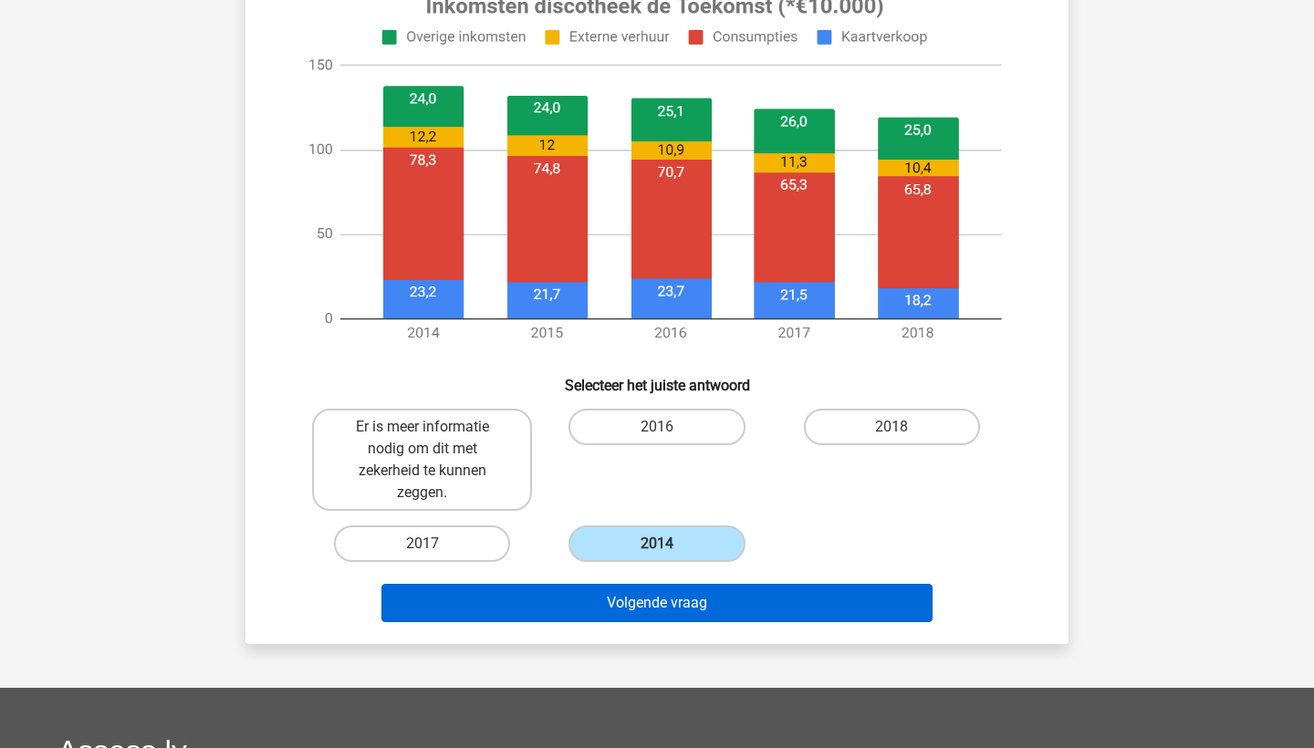
click at [640, 603] on button "Volgende vraag" at bounding box center [658, 603] width 552 height 38
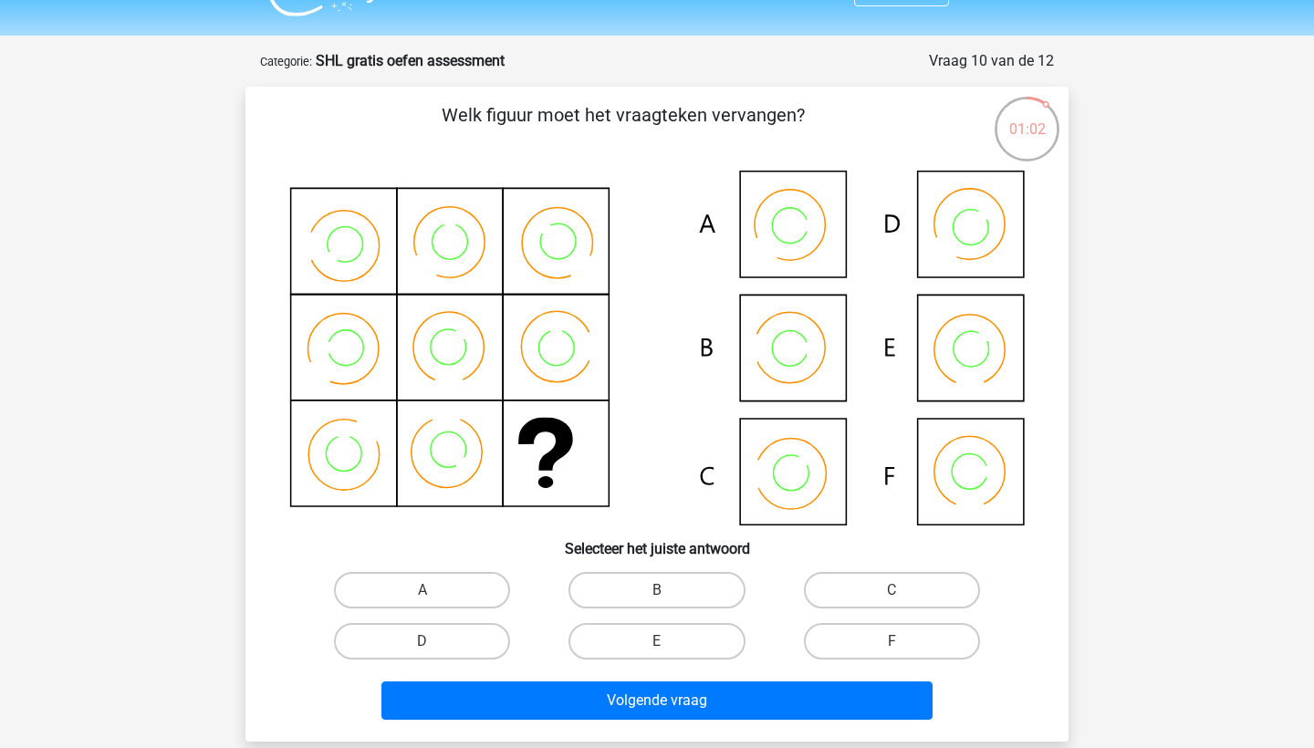
scroll to position [31, 0]
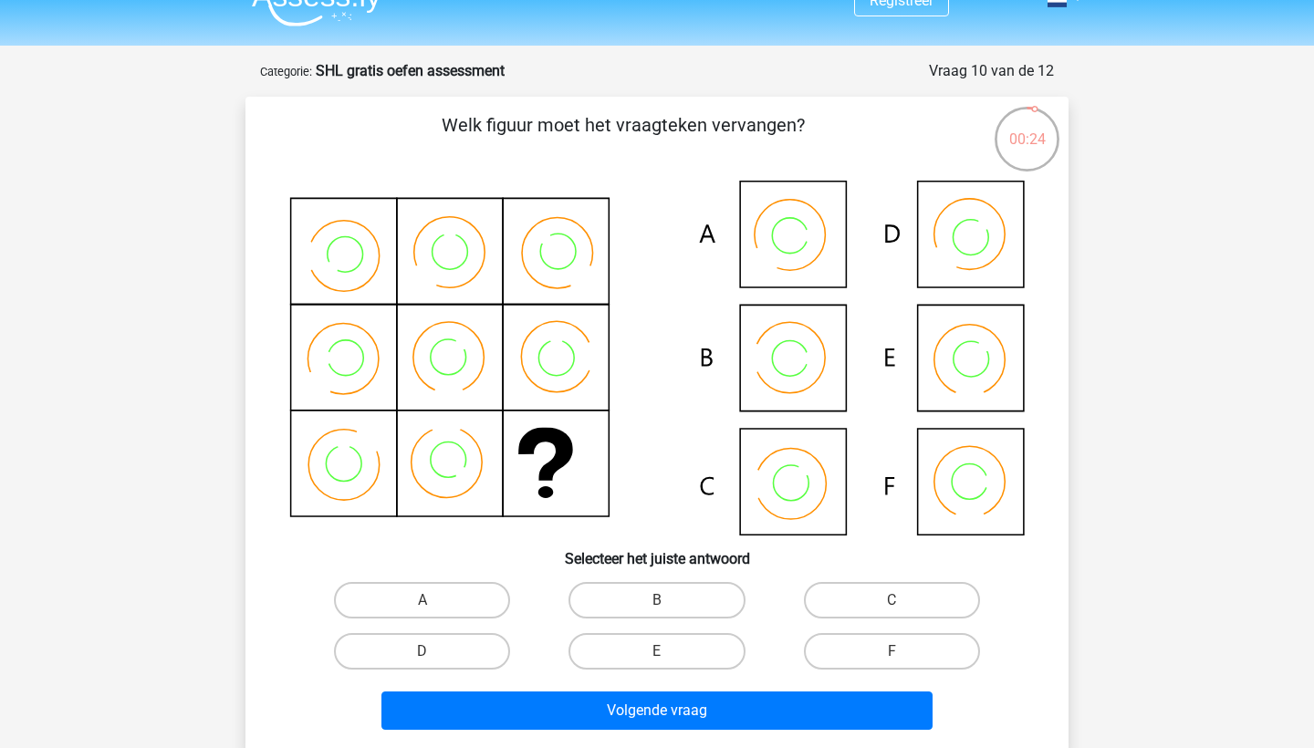
click at [966, 466] on icon at bounding box center [657, 358] width 736 height 355
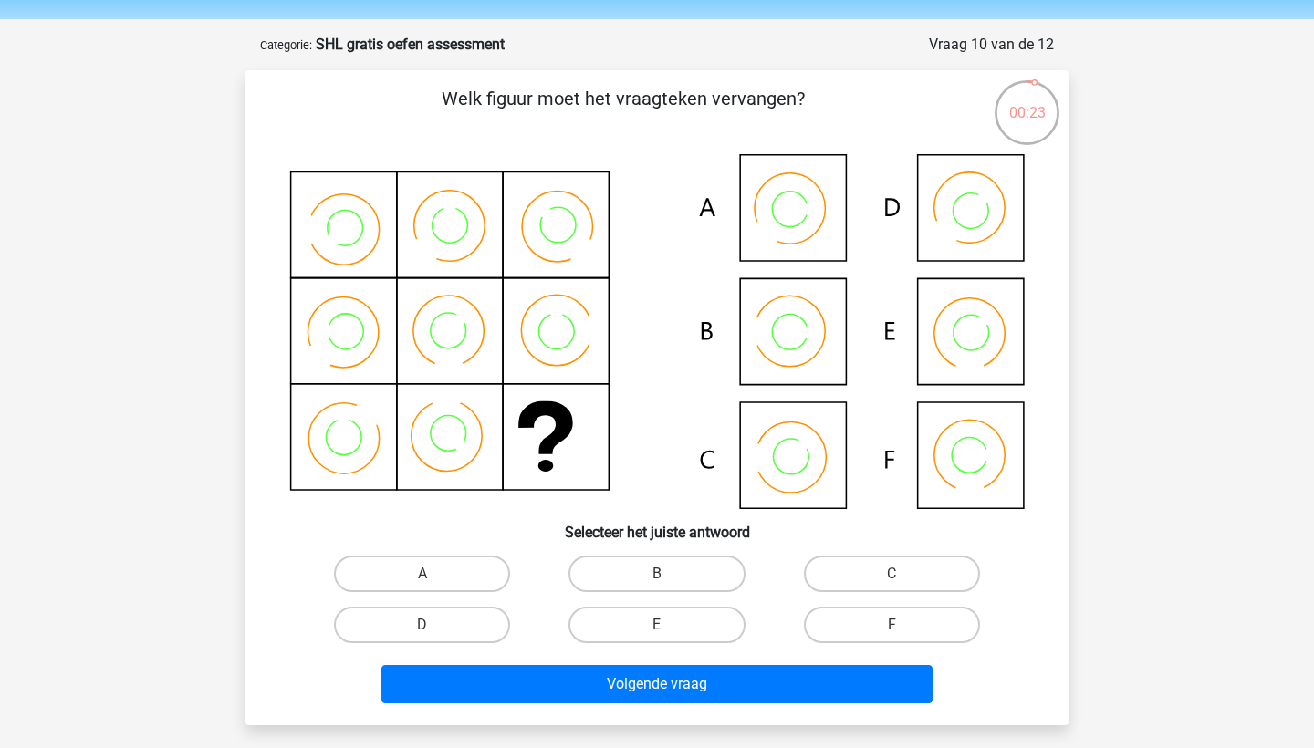
scroll to position [58, 0]
click at [837, 612] on label "F" at bounding box center [892, 624] width 176 height 37
click at [892, 624] on input "F" at bounding box center [898, 630] width 12 height 12
radio input "true"
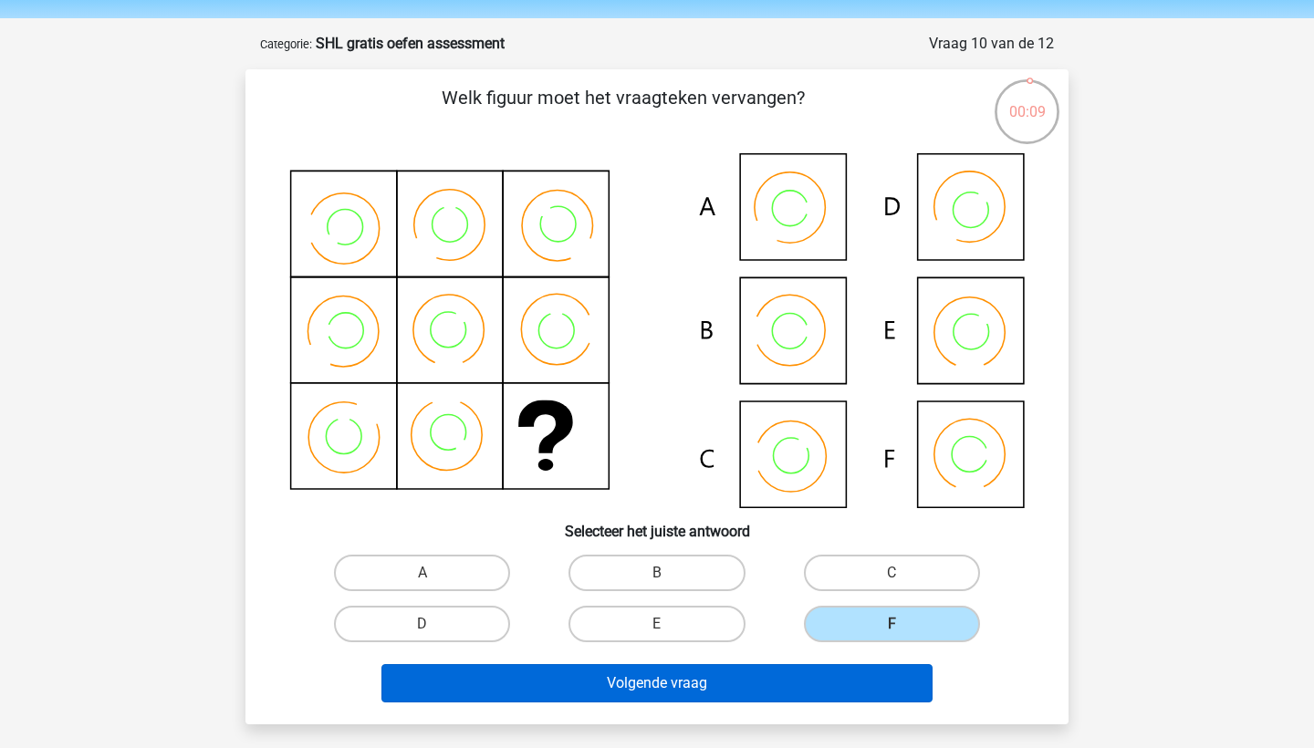
click at [812, 688] on button "Volgende vraag" at bounding box center [658, 683] width 552 height 38
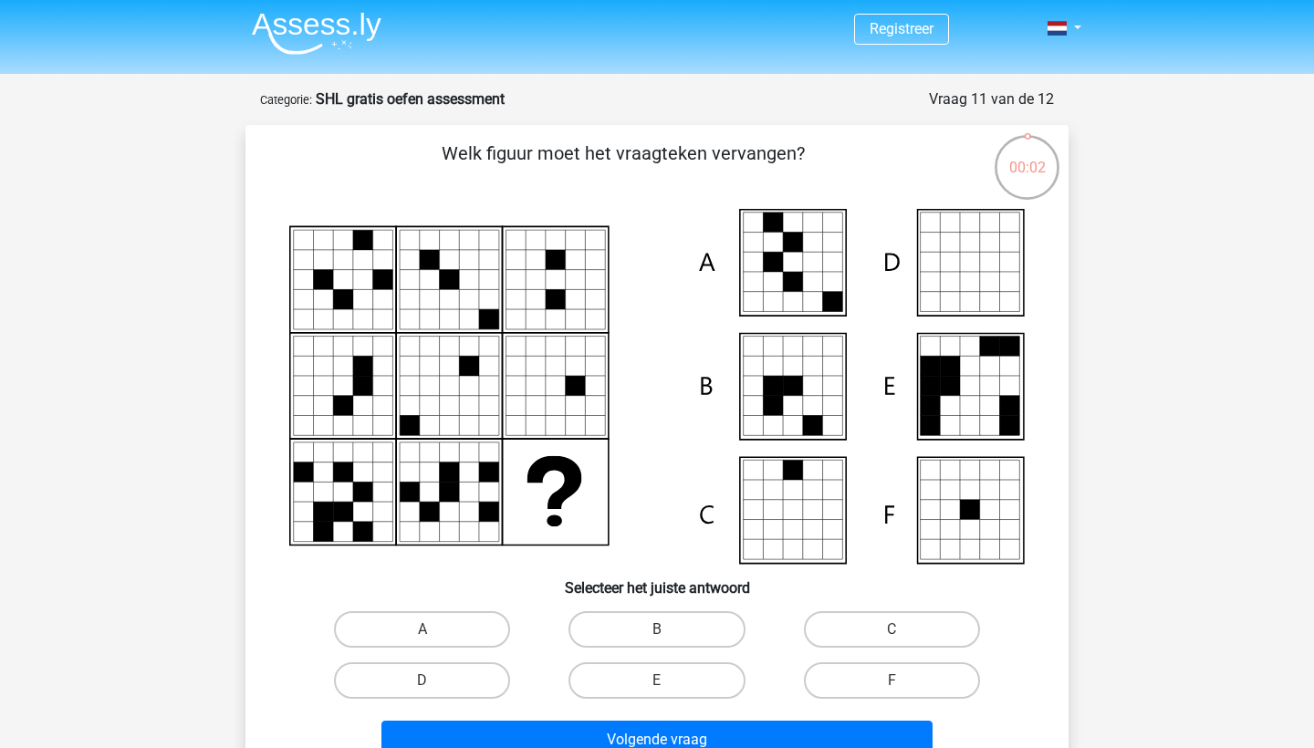
scroll to position [0, 0]
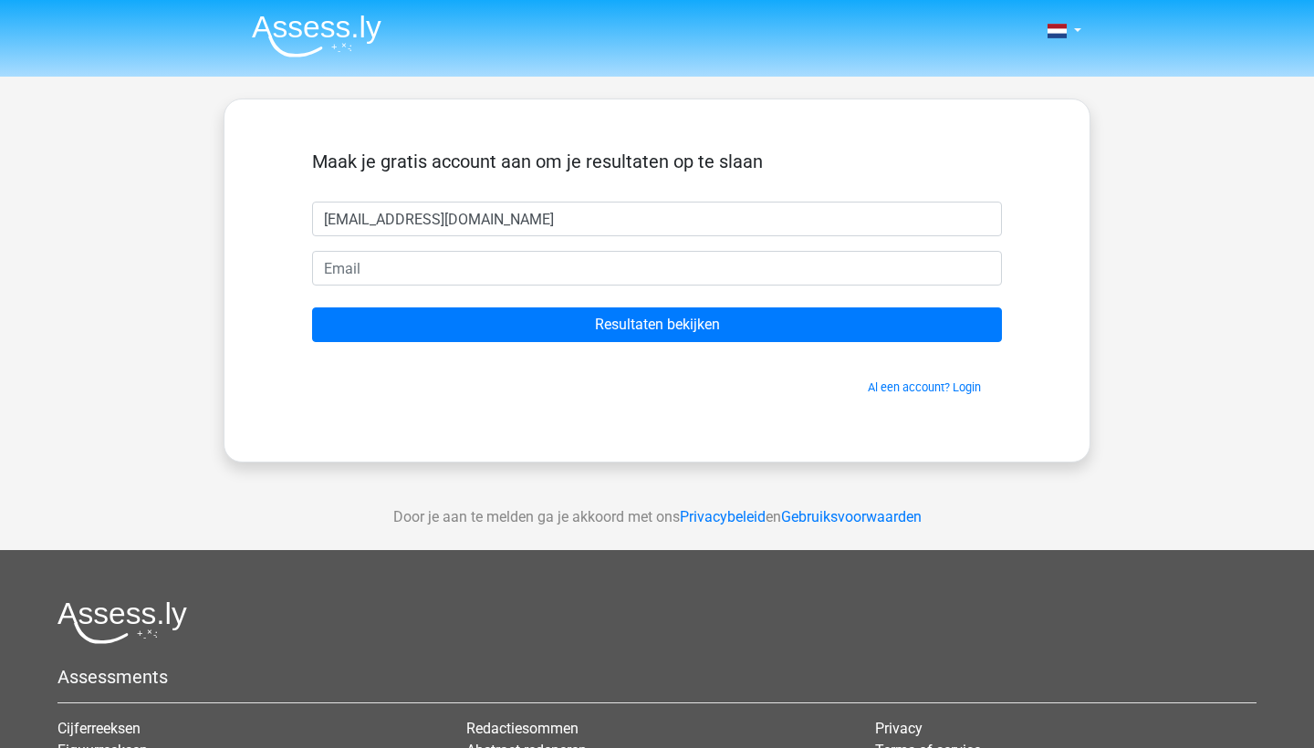
type input "[EMAIL_ADDRESS][DOMAIN_NAME]"
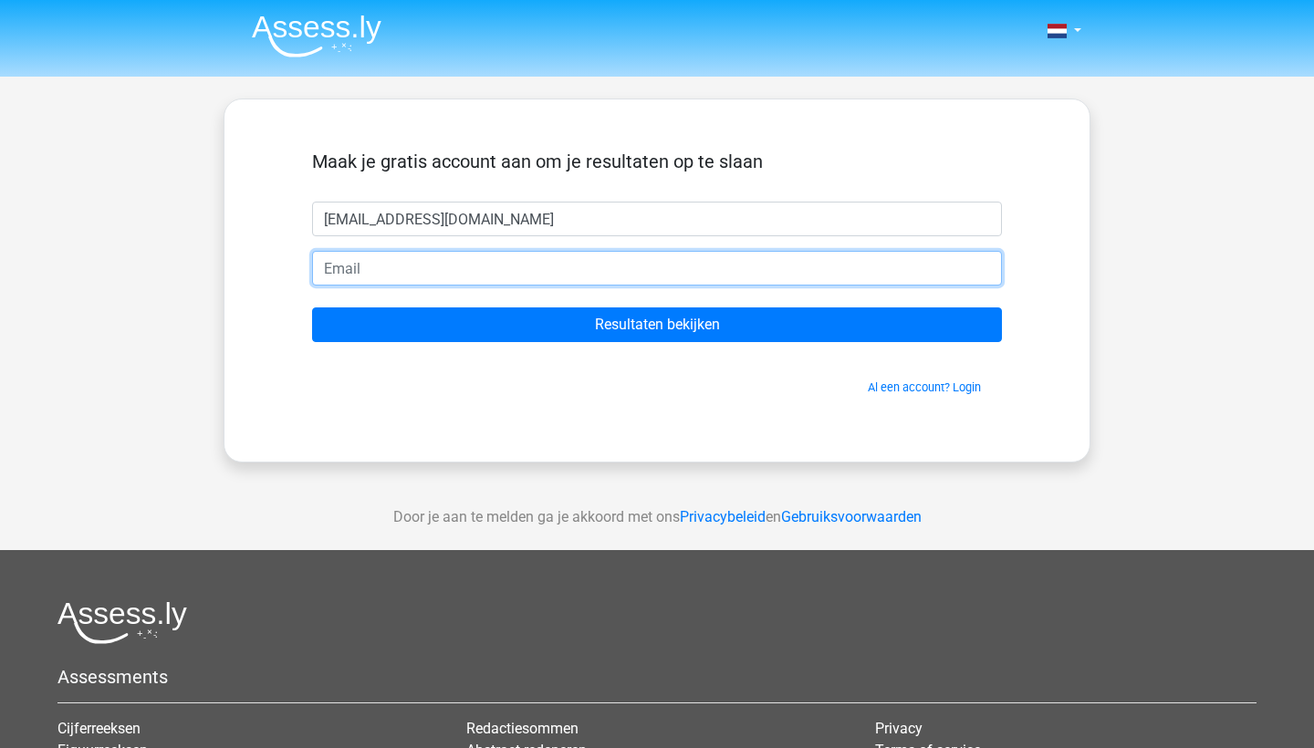
type input "i"
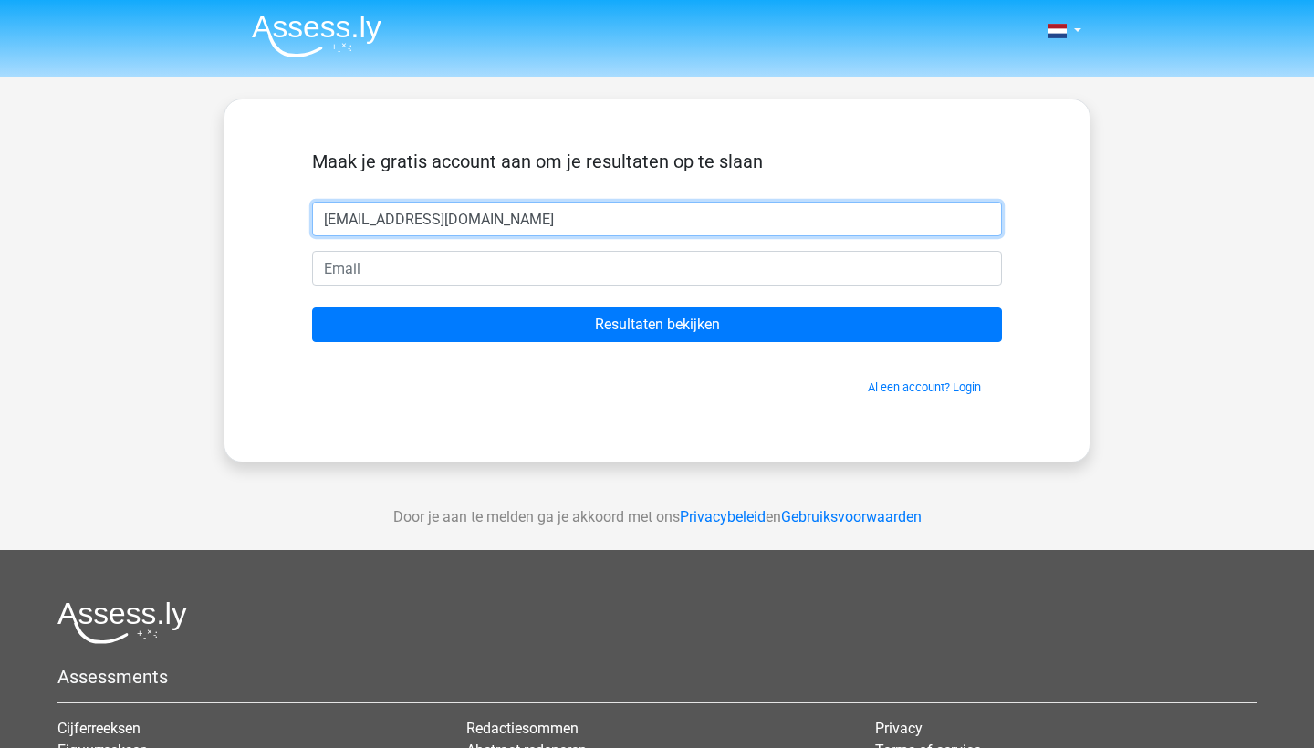
drag, startPoint x: 492, startPoint y: 218, endPoint x: 298, endPoint y: 218, distance: 193.5
click at [298, 218] on div "[EMAIL_ADDRESS][DOMAIN_NAME]" at bounding box center [656, 219] width 717 height 35
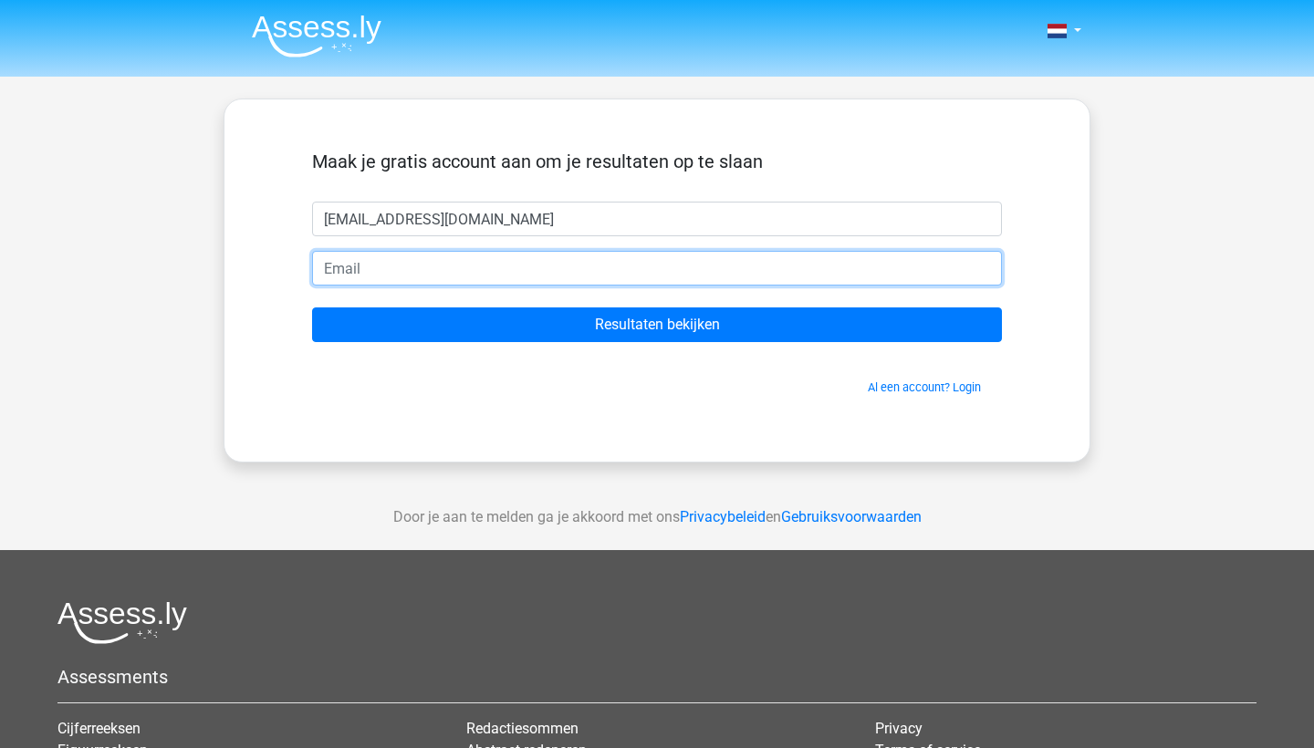
click at [341, 257] on input "email" at bounding box center [657, 268] width 690 height 35
paste input "ilias.swinkels@g"
type input "ilias.swinkels@g"
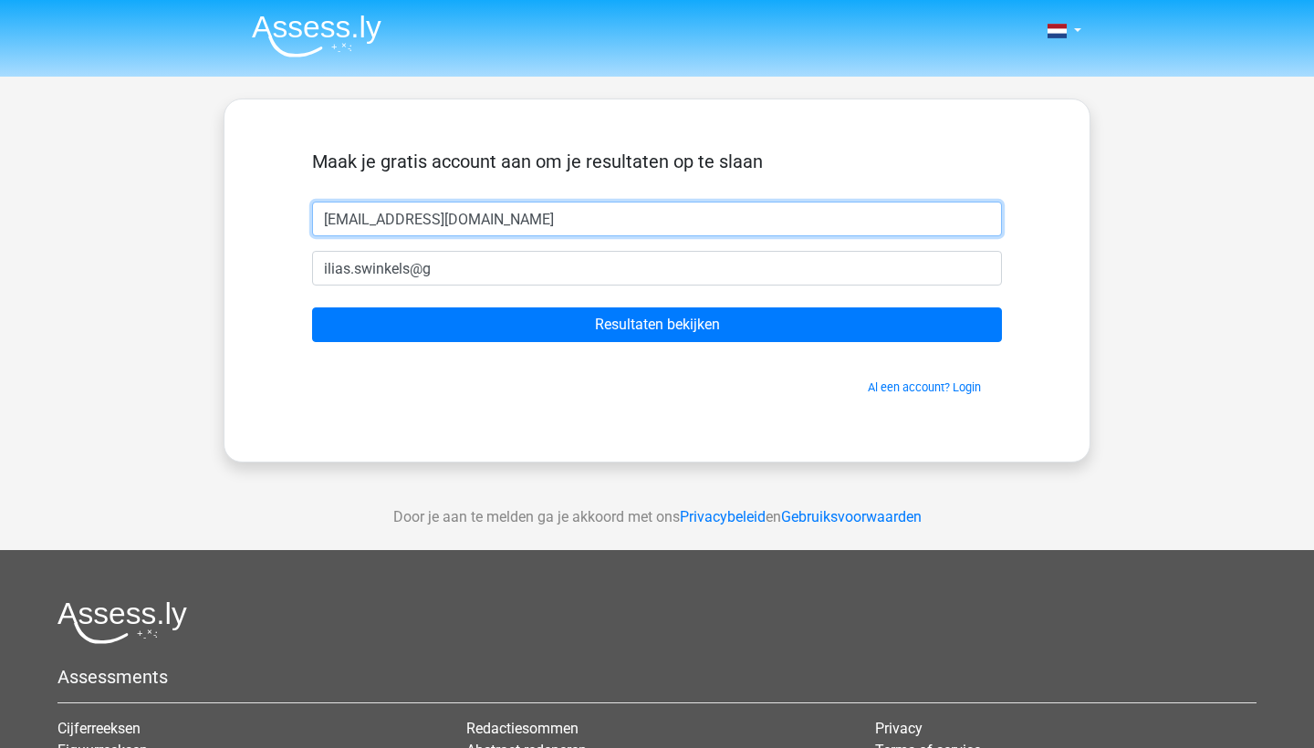
drag, startPoint x: 504, startPoint y: 214, endPoint x: 310, endPoint y: 213, distance: 193.5
click at [310, 213] on div "[EMAIL_ADDRESS][DOMAIN_NAME]" at bounding box center [656, 219] width 717 height 35
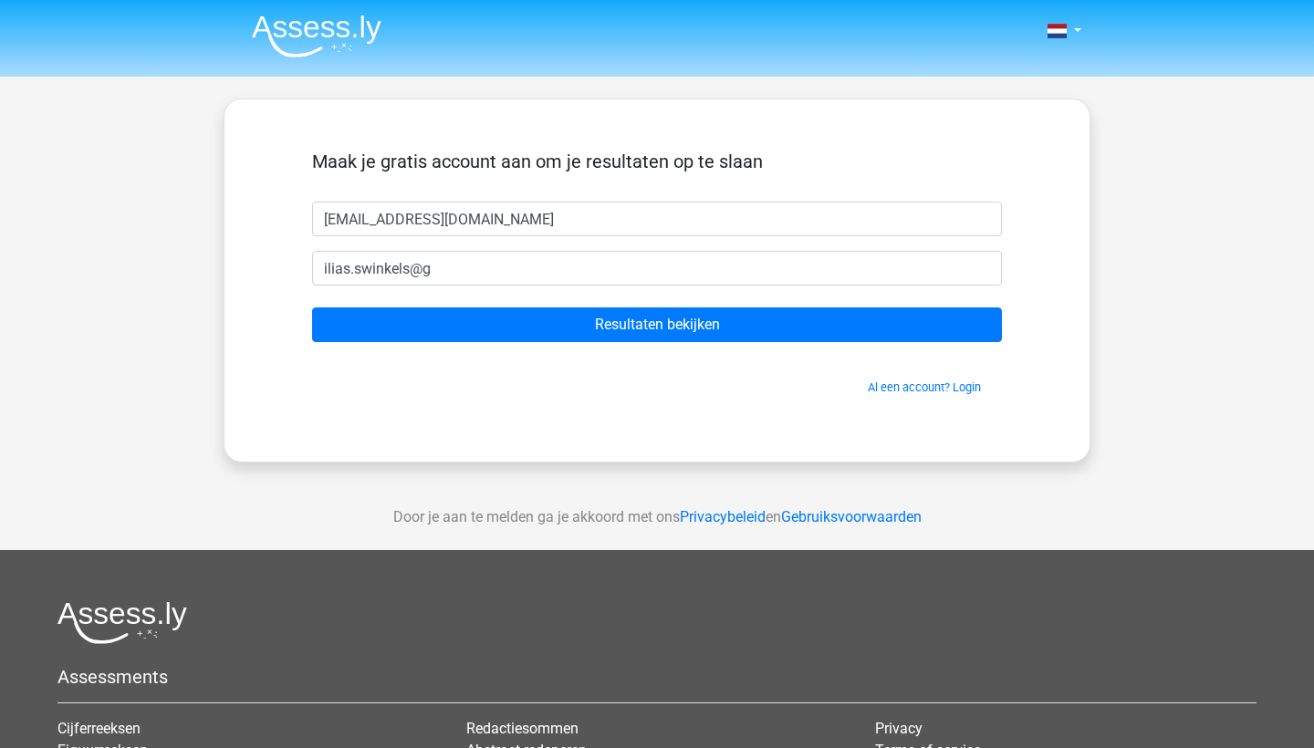
click at [446, 196] on div "Maak je gratis account aan om je resultaten op te slaan" at bounding box center [657, 176] width 690 height 51
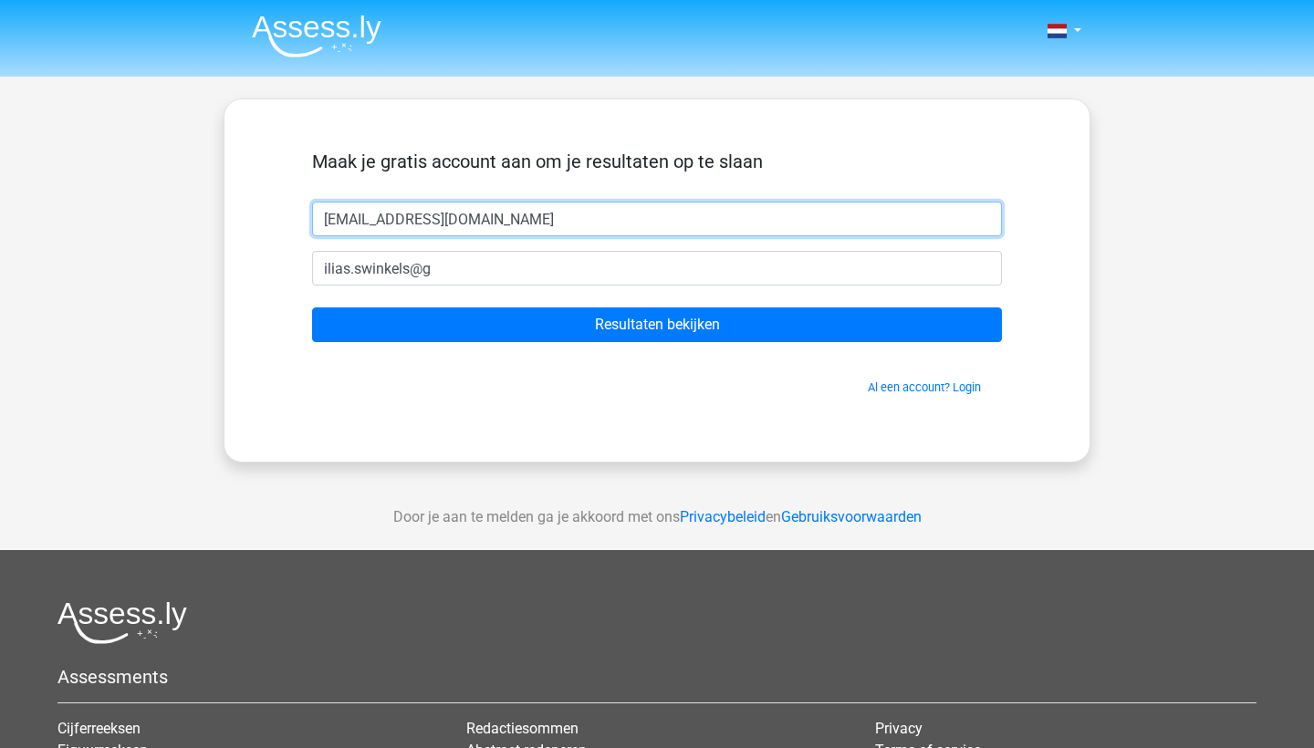
drag, startPoint x: 498, startPoint y: 208, endPoint x: 486, endPoint y: 226, distance: 21.8
click at [486, 226] on input "[EMAIL_ADDRESS][DOMAIN_NAME]" at bounding box center [657, 219] width 690 height 35
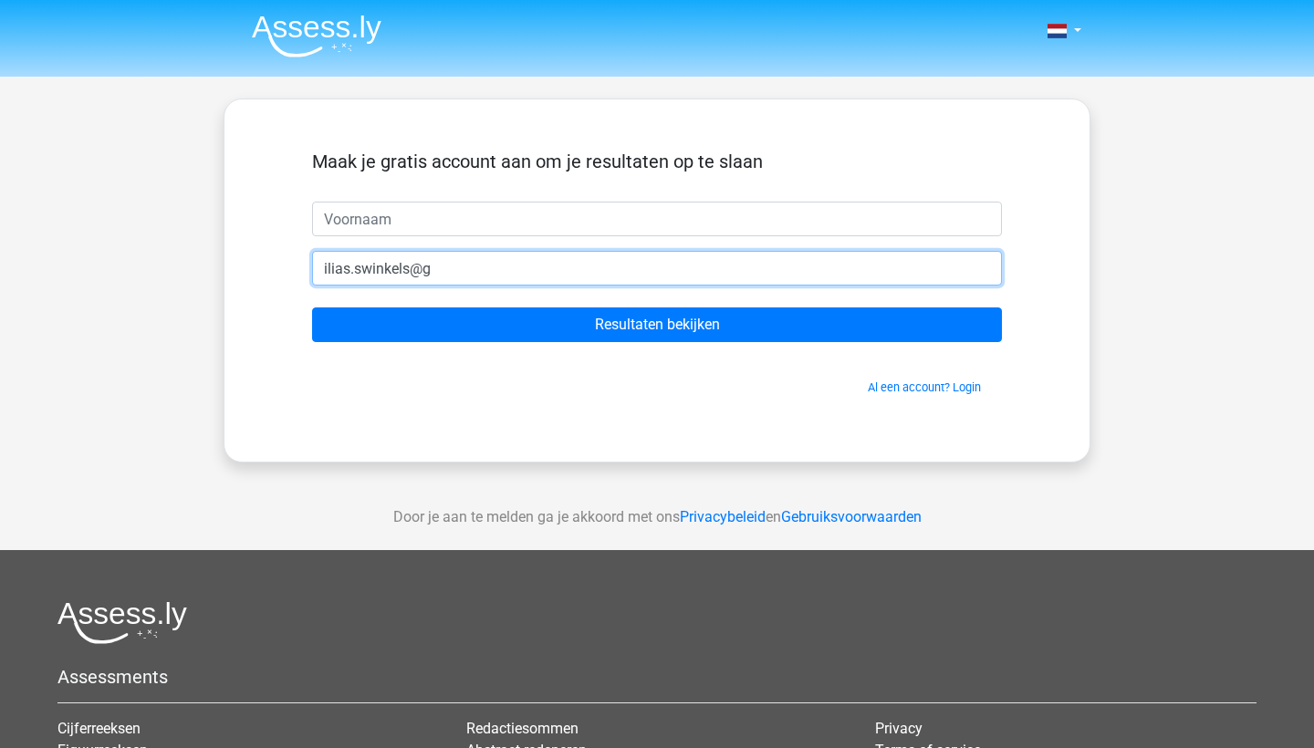
drag, startPoint x: 441, startPoint y: 266, endPoint x: 273, endPoint y: 266, distance: 167.9
click at [273, 266] on div "Maak je gratis account aan om je resultaten op te slaan ilias.swinkels@g Result…" at bounding box center [657, 280] width 778 height 275
paste input "[DOMAIN_NAME]"
type input "[EMAIL_ADDRESS][DOMAIN_NAME]"
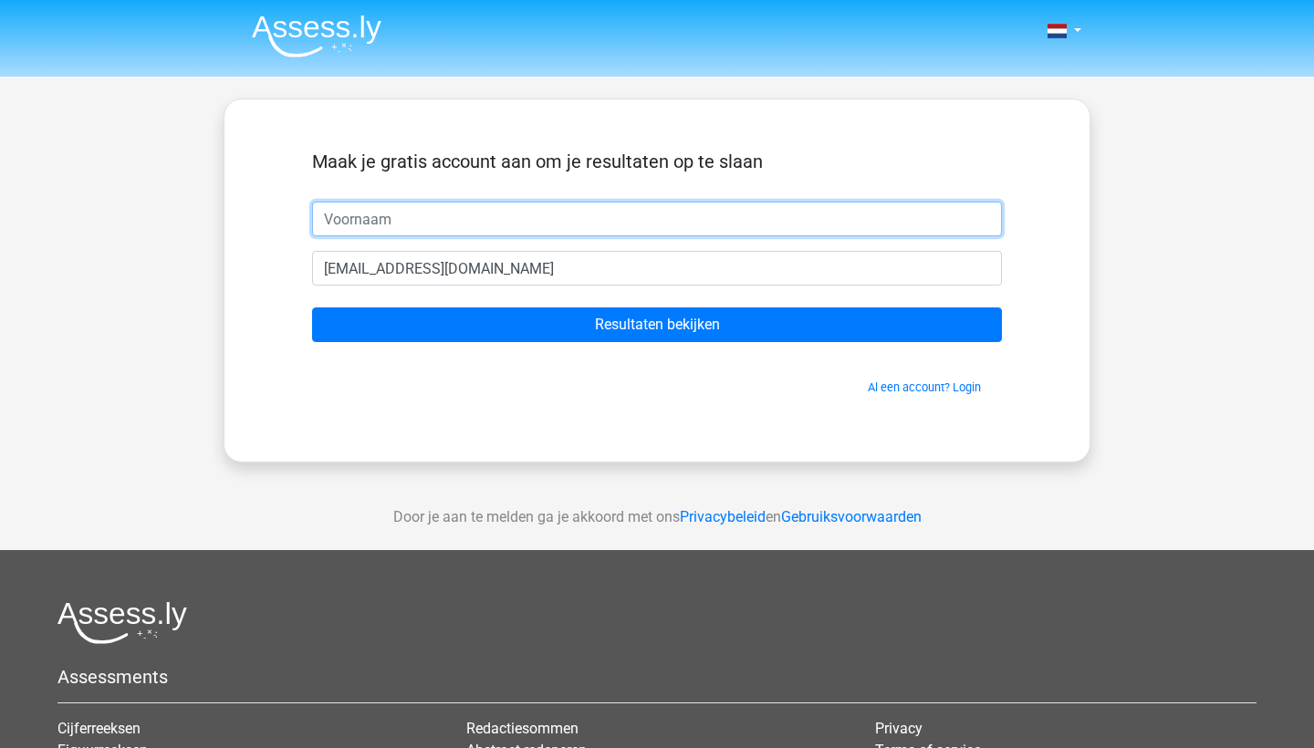
click at [349, 229] on input "text" at bounding box center [657, 219] width 690 height 35
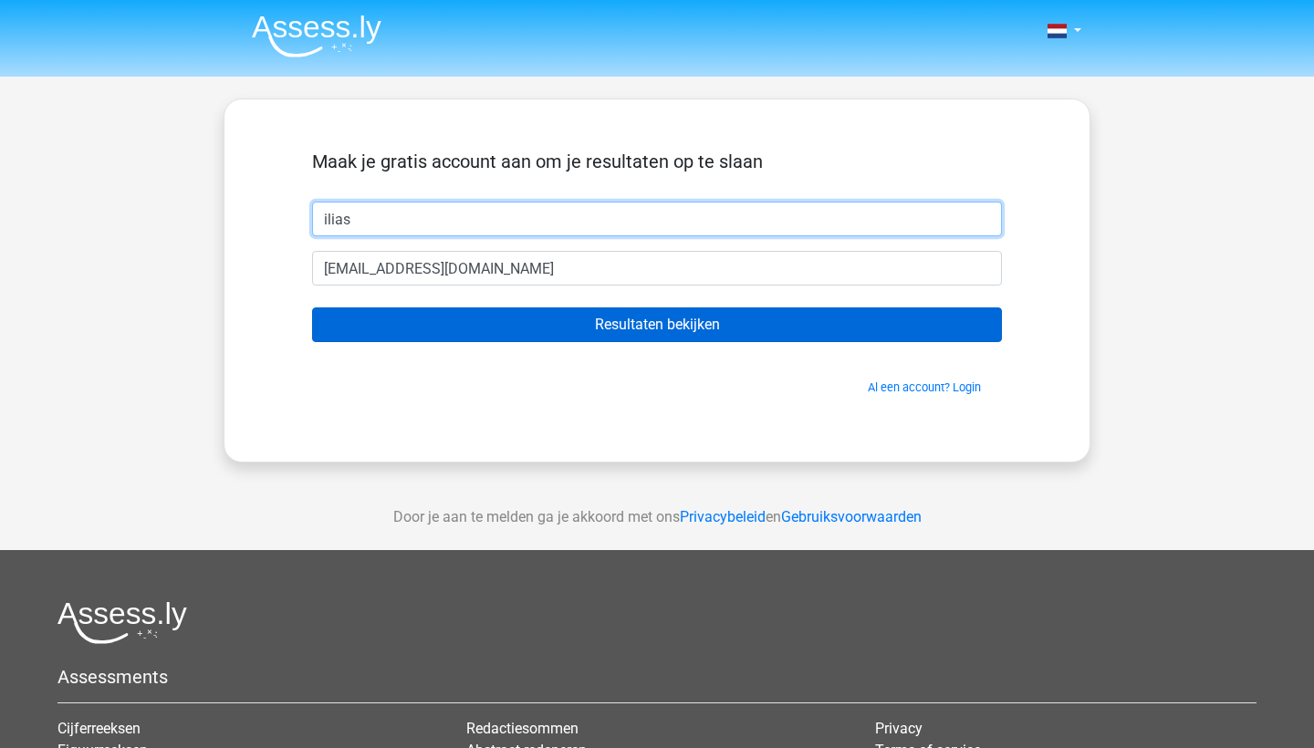
type input "ilias"
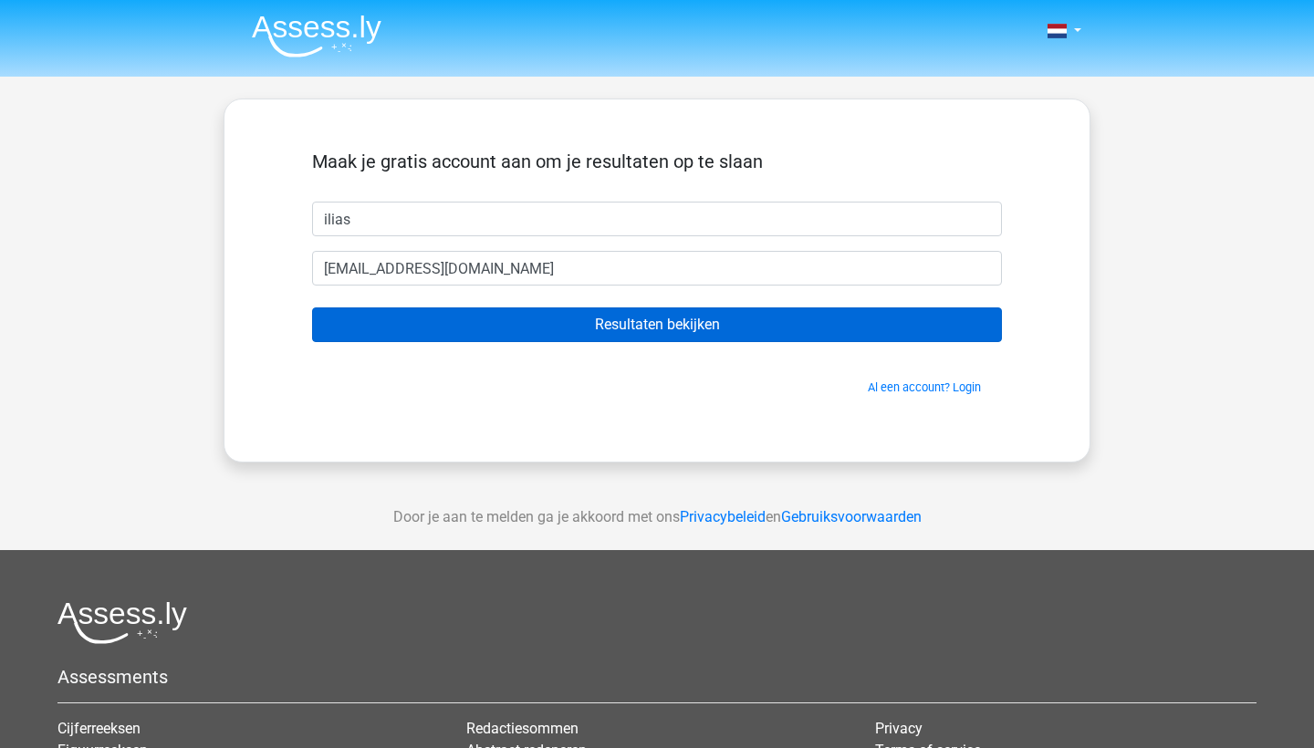
click at [647, 312] on input "Resultaten bekijken" at bounding box center [657, 325] width 690 height 35
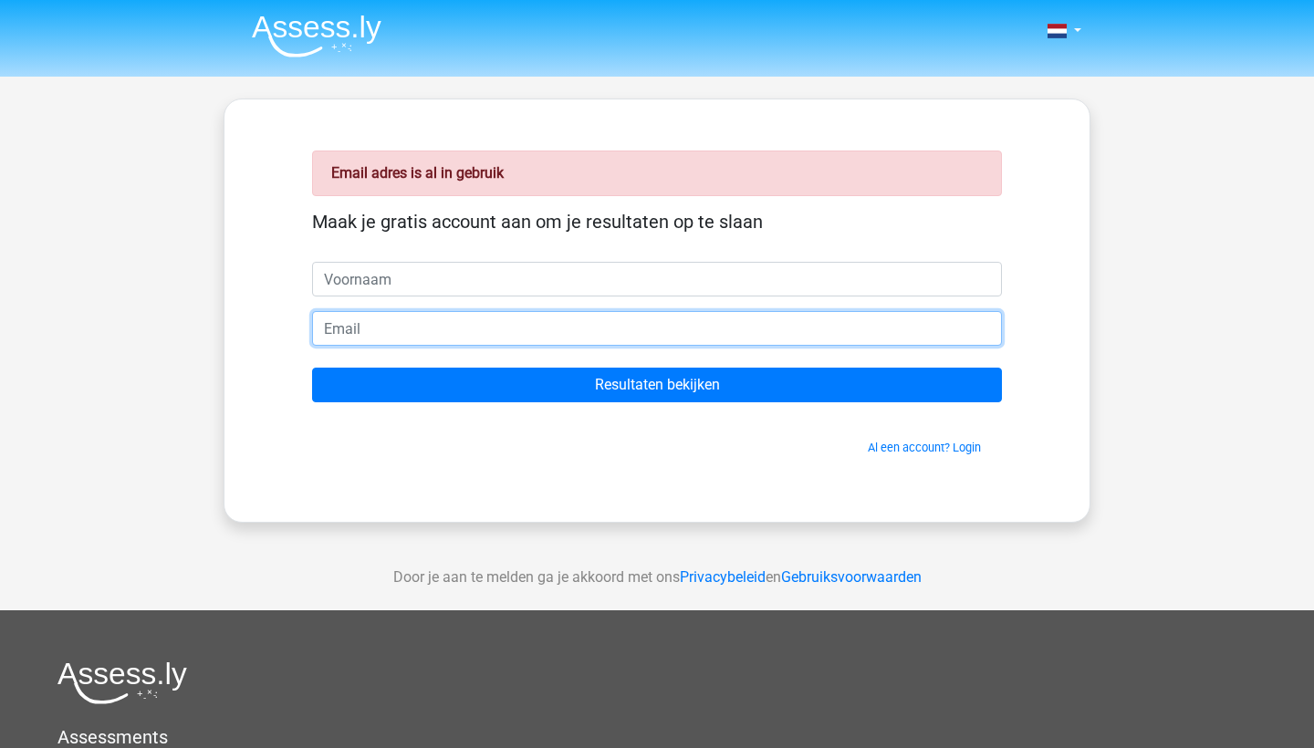
paste input "[EMAIL_ADDRESS][DOMAIN_NAME]"
type input "[EMAIL_ADDRESS][DOMAIN_NAME]"
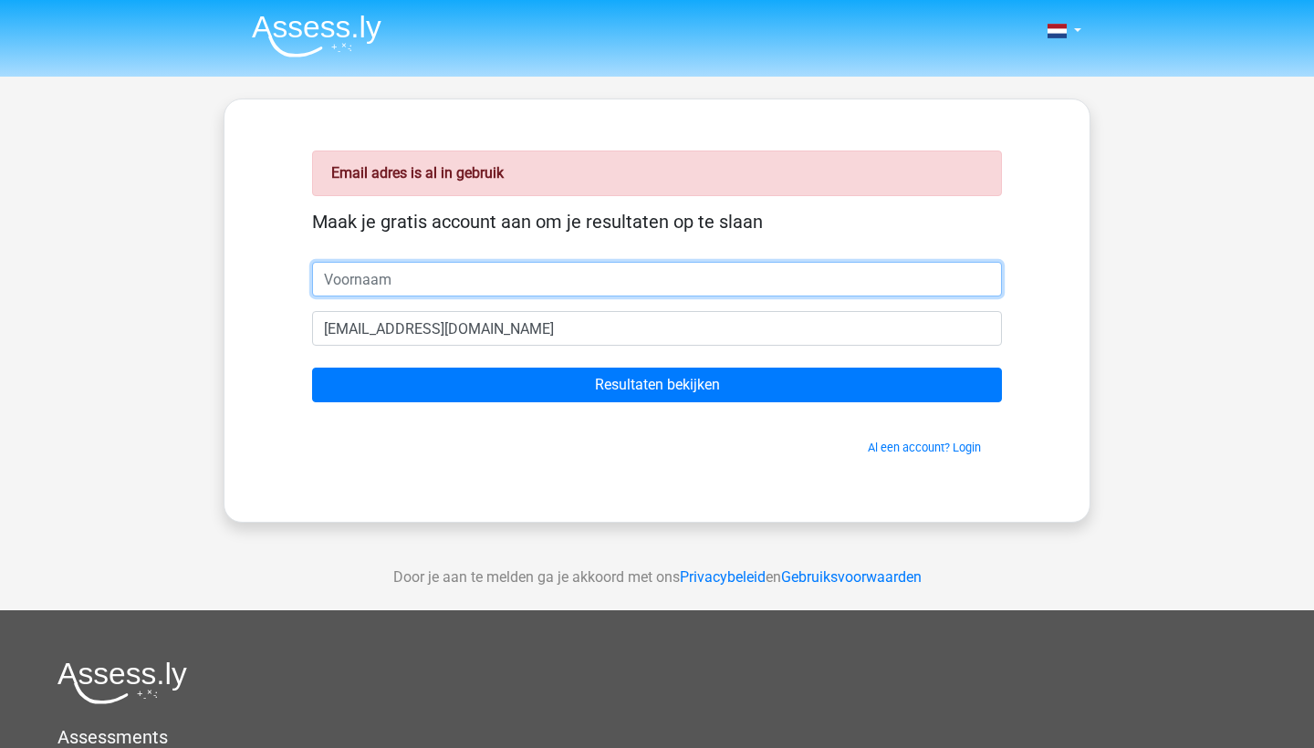
click at [447, 279] on input "text" at bounding box center [657, 279] width 690 height 35
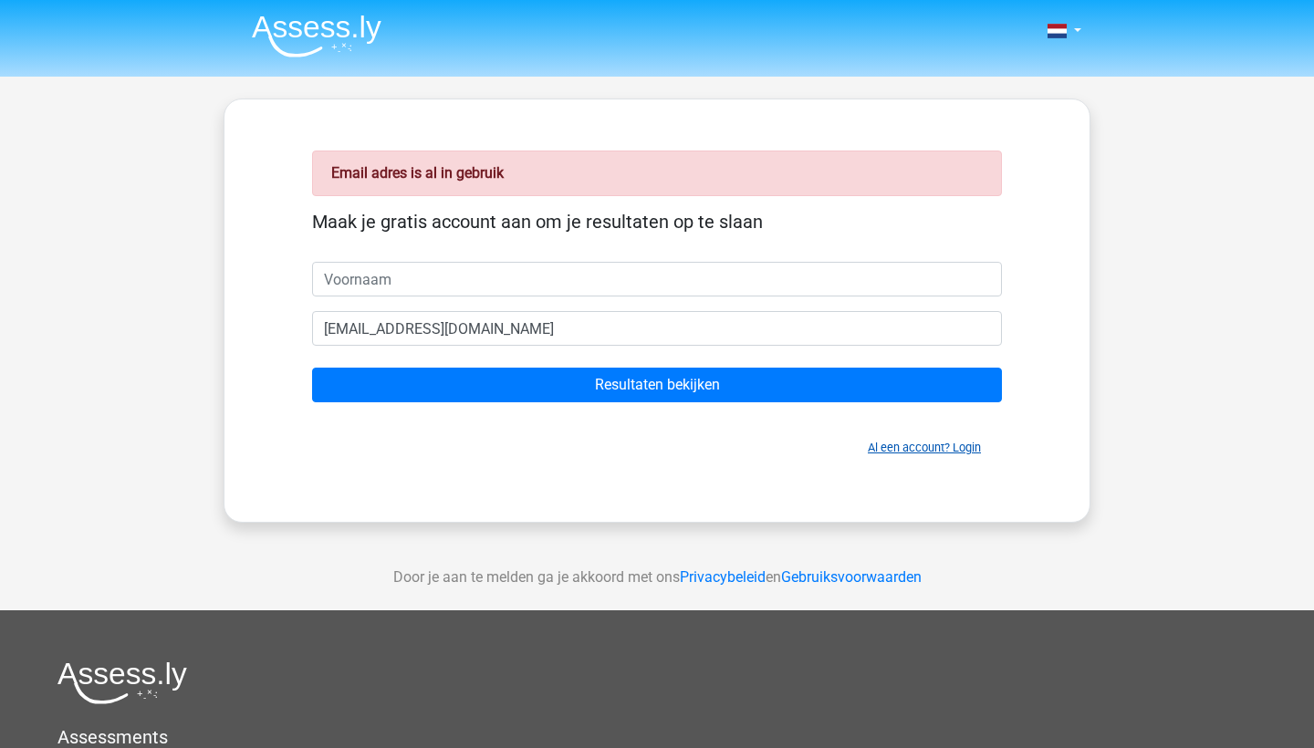
click at [964, 447] on link "Al een account? Login" at bounding box center [924, 448] width 113 height 14
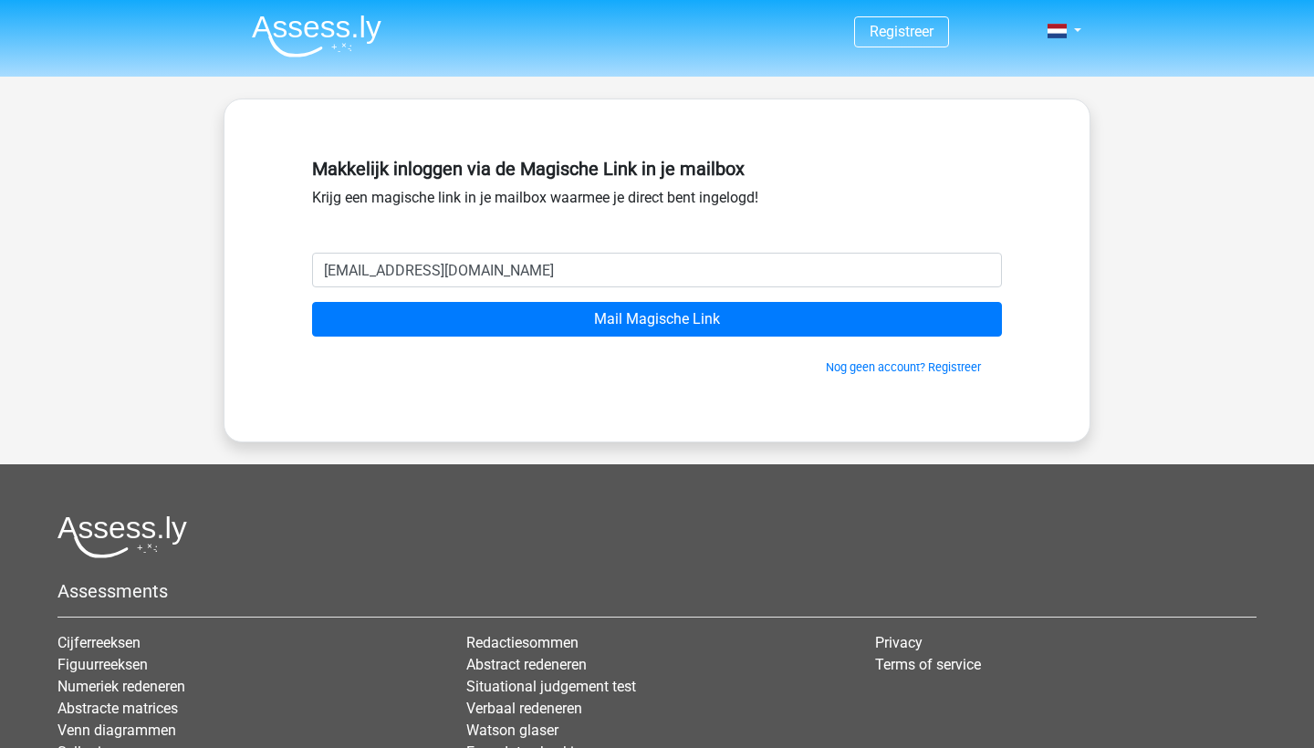
type input "[EMAIL_ADDRESS][DOMAIN_NAME]"
click at [570, 350] on div "Nog geen account? Registreer" at bounding box center [657, 356] width 690 height 39
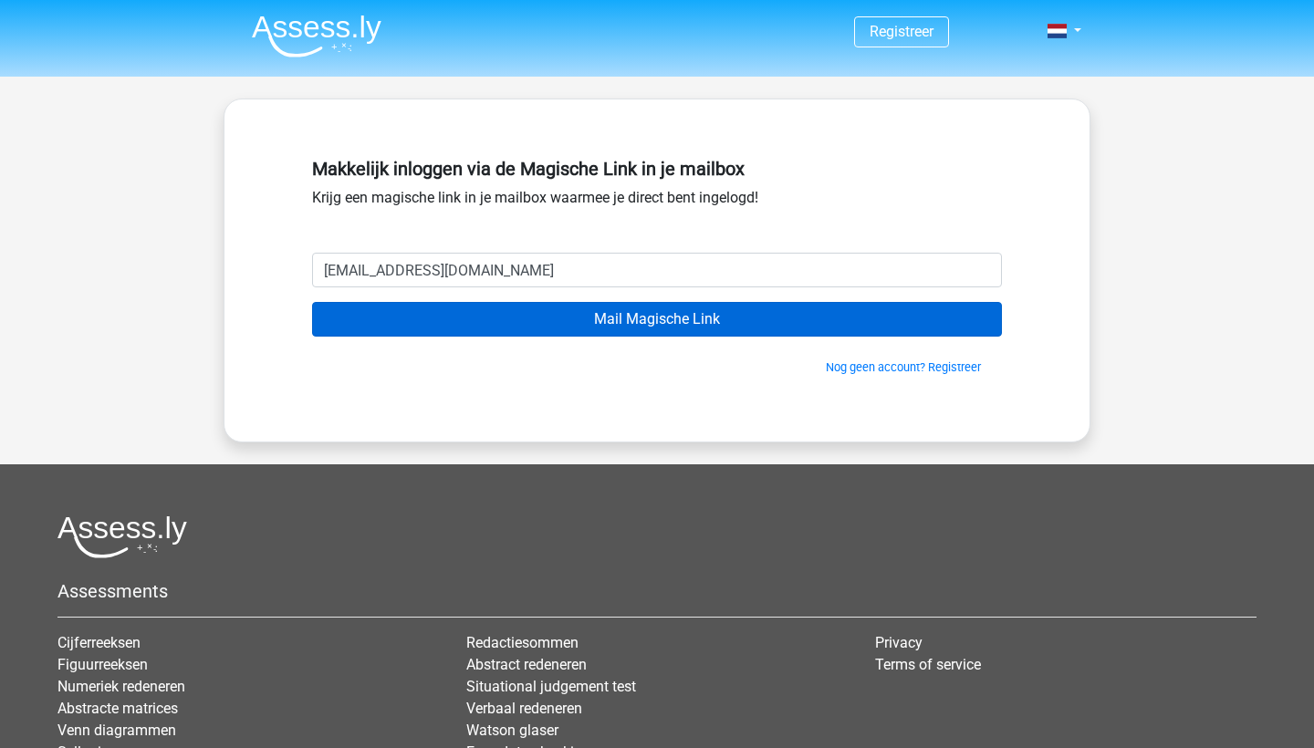
click at [550, 314] on input "Mail Magische Link" at bounding box center [657, 319] width 690 height 35
